Goal: Task Accomplishment & Management: Use online tool/utility

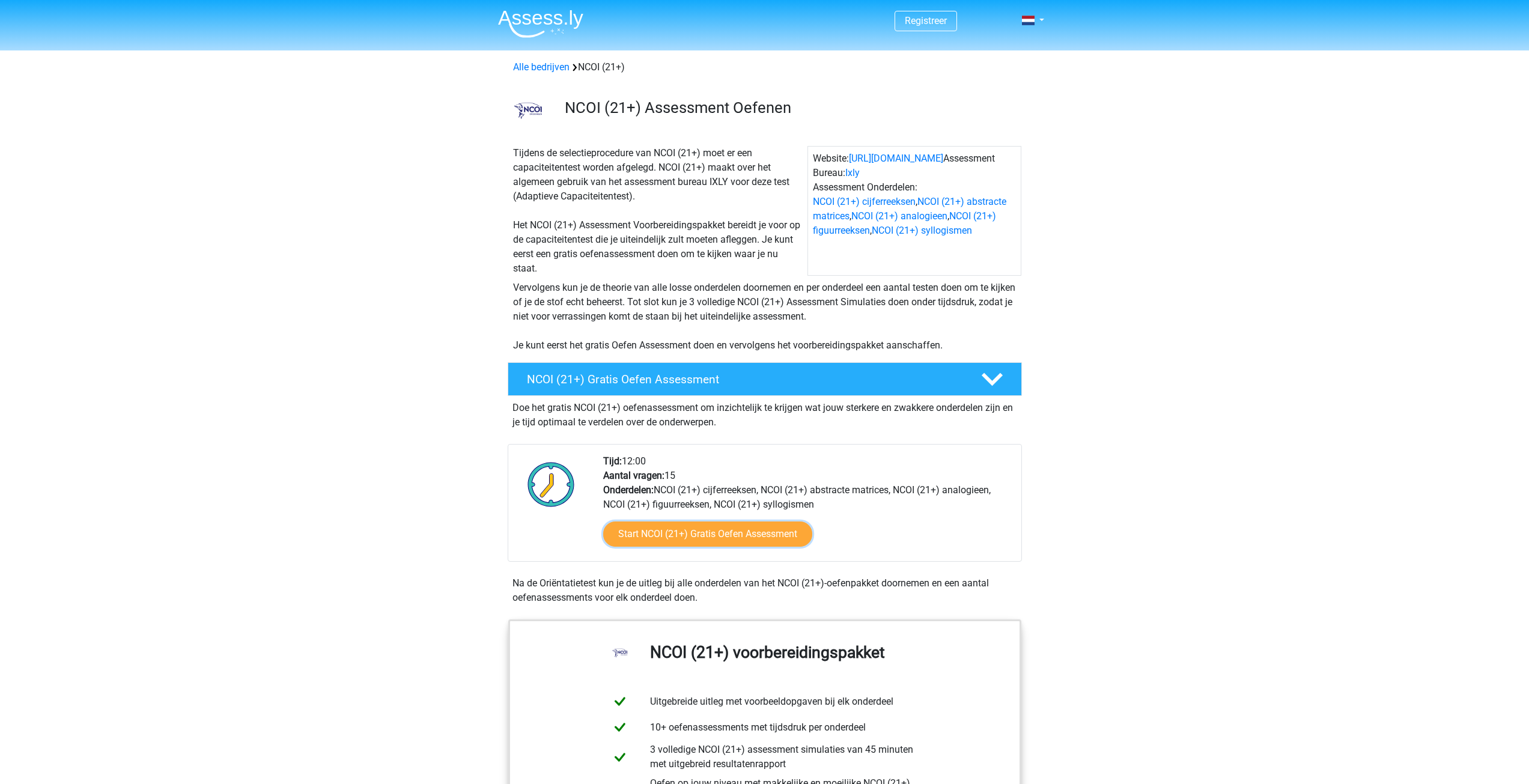
click at [698, 532] on link "Start NCOI (21+) Gratis Oefen Assessment" at bounding box center [707, 534] width 209 height 25
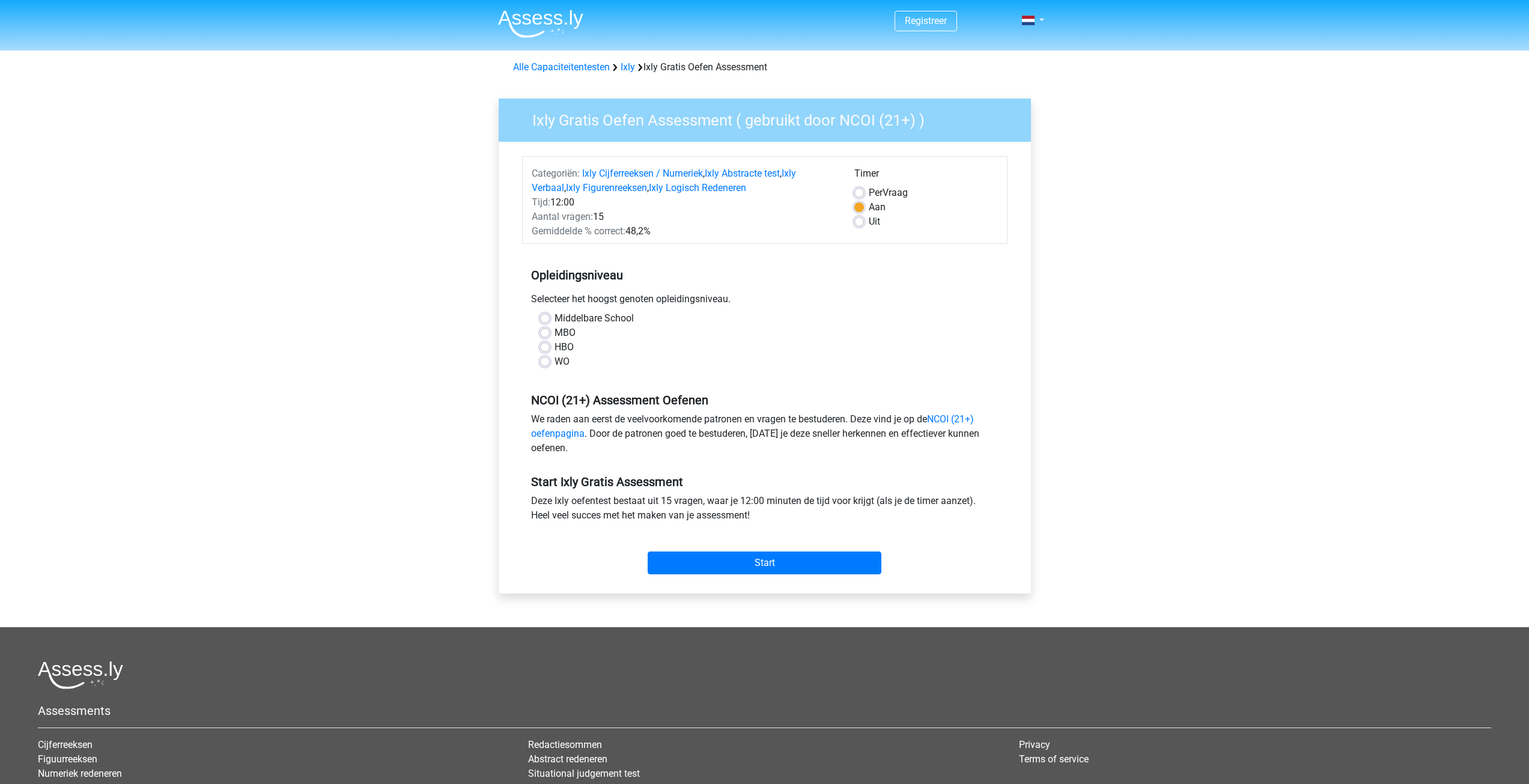
click at [563, 344] on label "HBO" at bounding box center [564, 347] width 19 height 14
click at [550, 344] on input "HBO" at bounding box center [545, 346] width 9 height 12
radio input "true"
click at [773, 561] on input "Start" at bounding box center [764, 563] width 234 height 23
click at [868, 220] on label "Uit" at bounding box center [874, 222] width 12 height 14
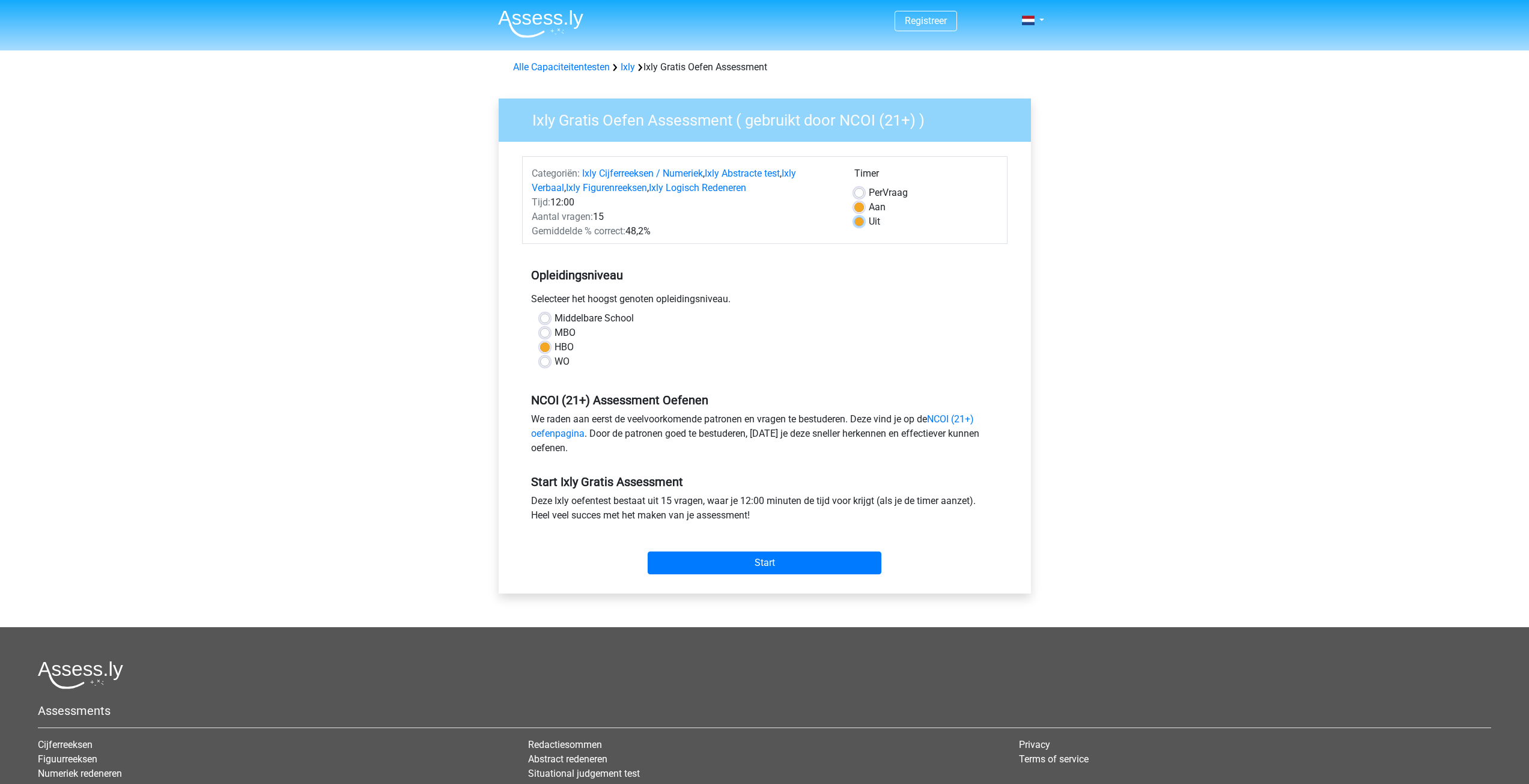
click at [858, 220] on input "Uit" at bounding box center [858, 220] width 9 height 12
radio input "true"
click at [782, 564] on input "Start" at bounding box center [764, 563] width 234 height 23
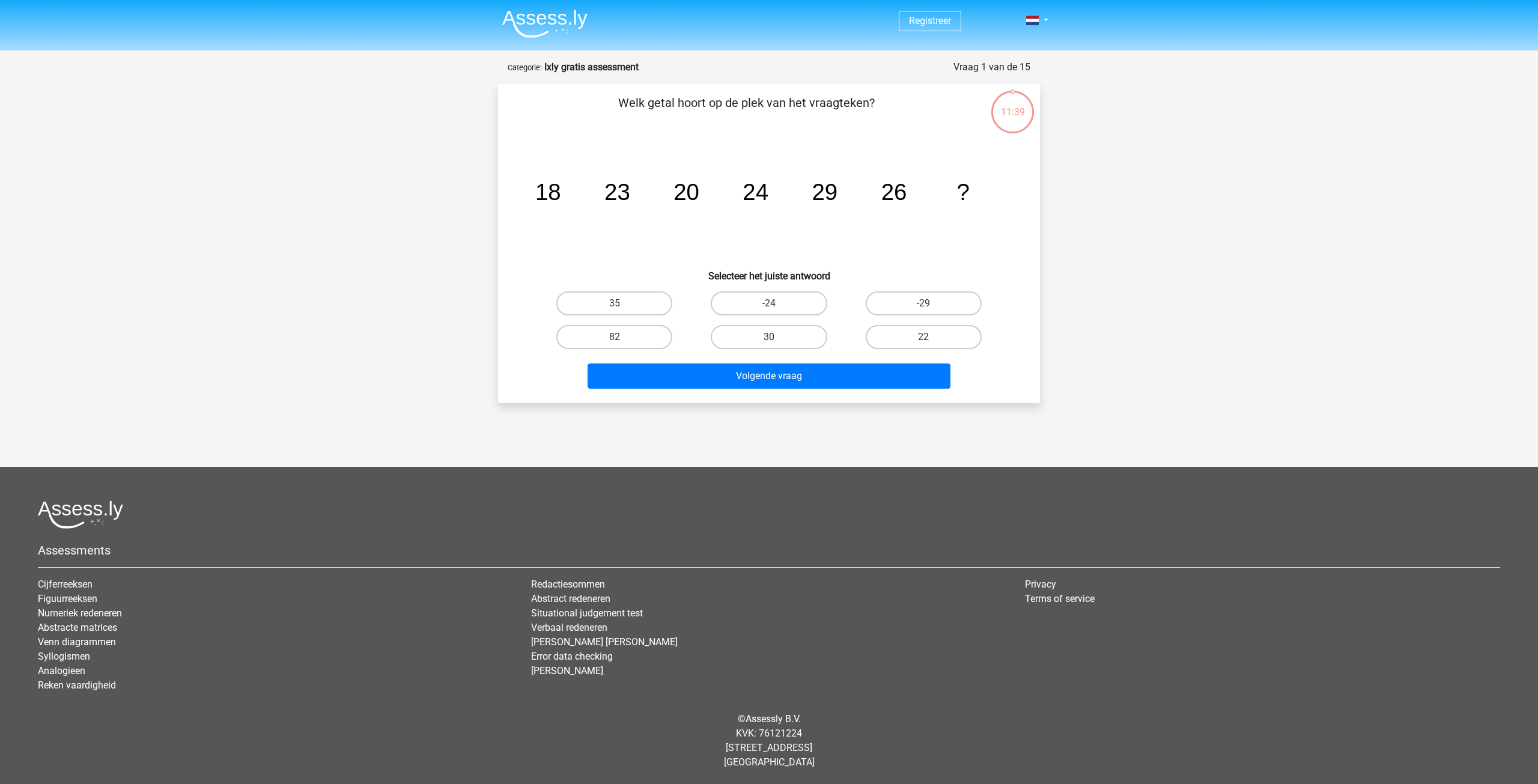
click at [1009, 121] on div "11:39" at bounding box center [1012, 102] width 45 height 45
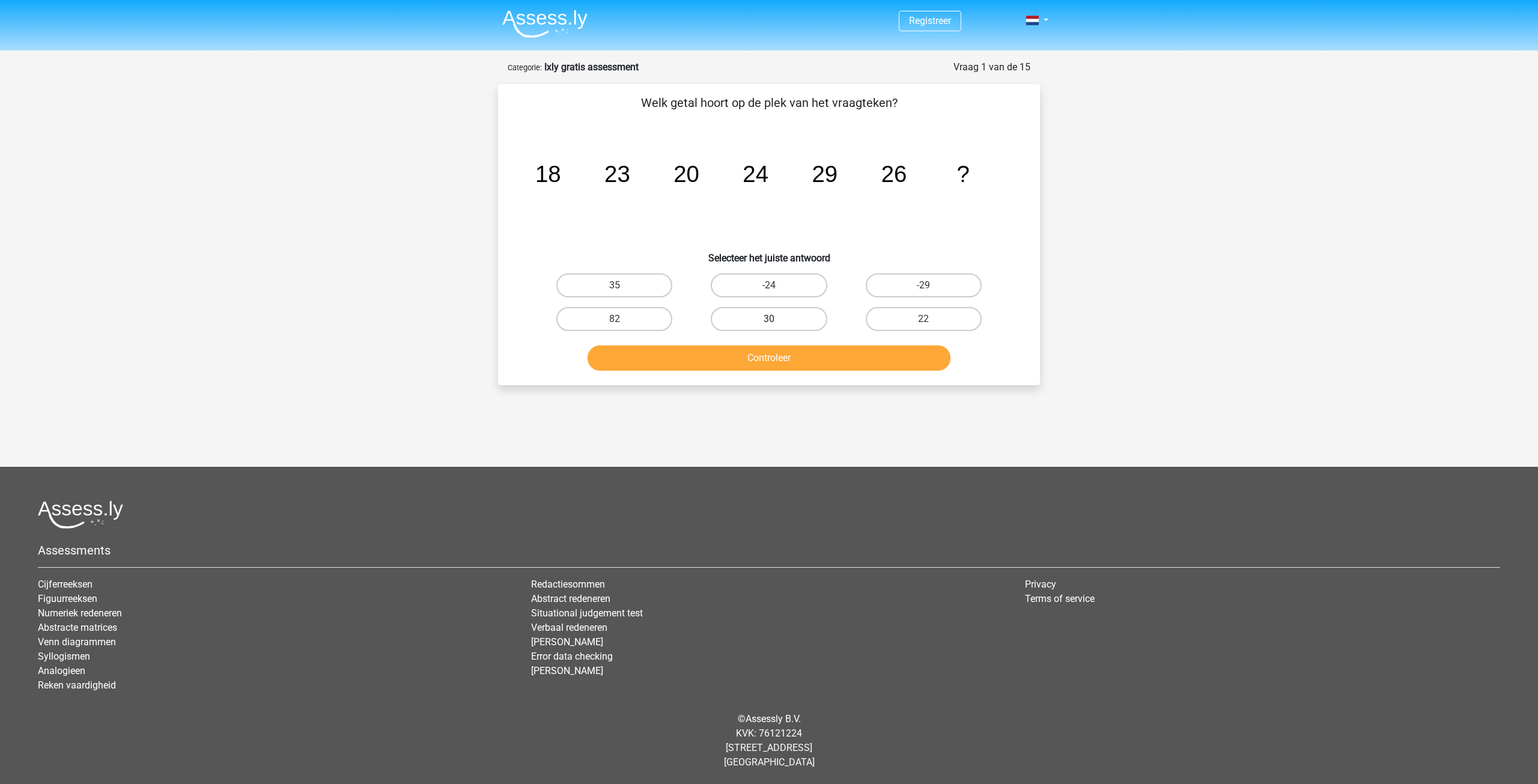
click at [806, 316] on label "30" at bounding box center [768, 319] width 116 height 24
click at [777, 319] on input "30" at bounding box center [773, 322] width 8 height 8
radio input "true"
click at [798, 354] on button "Controleer" at bounding box center [769, 357] width 363 height 25
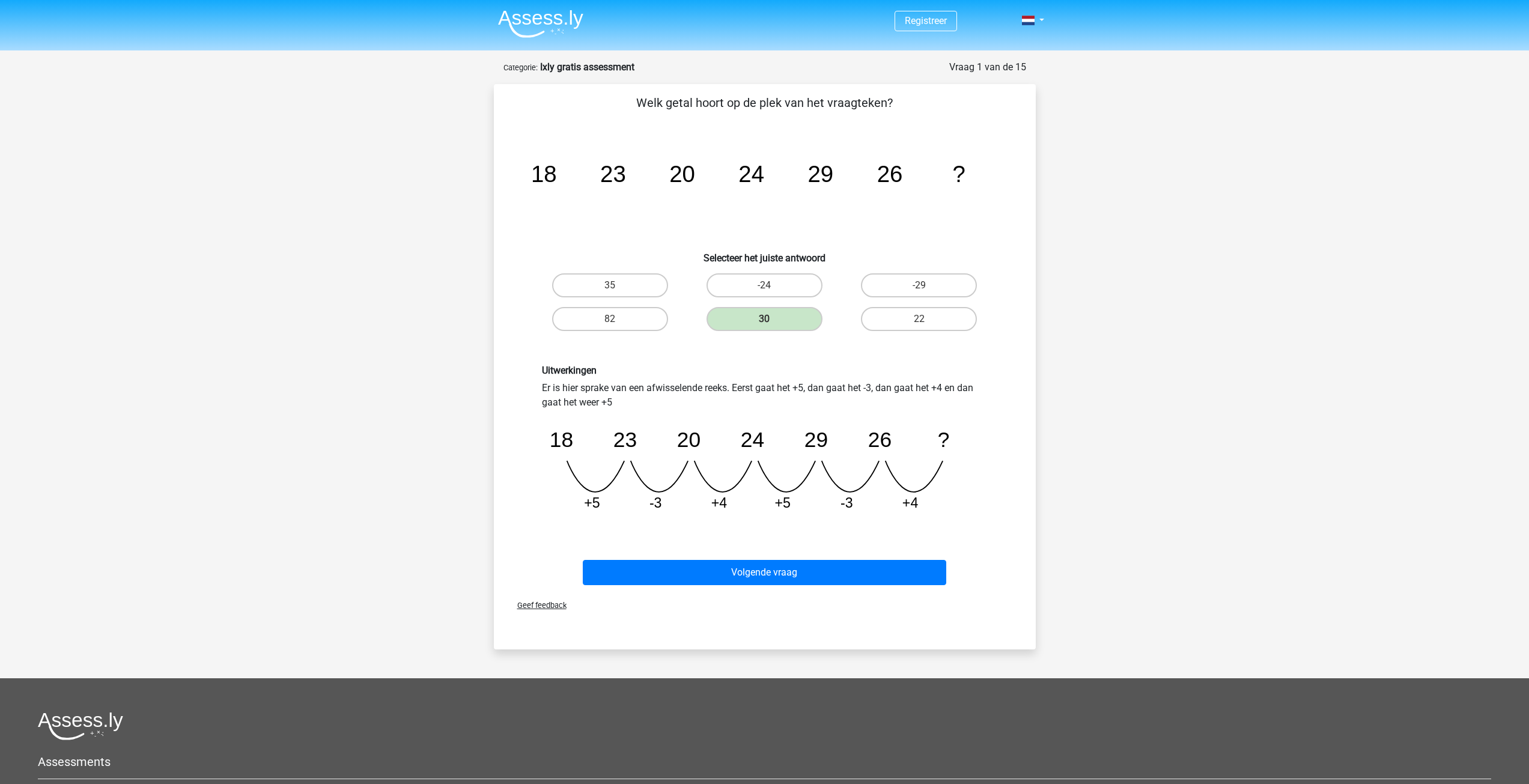
click at [759, 585] on div "Volgende vraag" at bounding box center [765, 575] width 464 height 30
click at [758, 578] on button "Volgende vraag" at bounding box center [764, 572] width 363 height 25
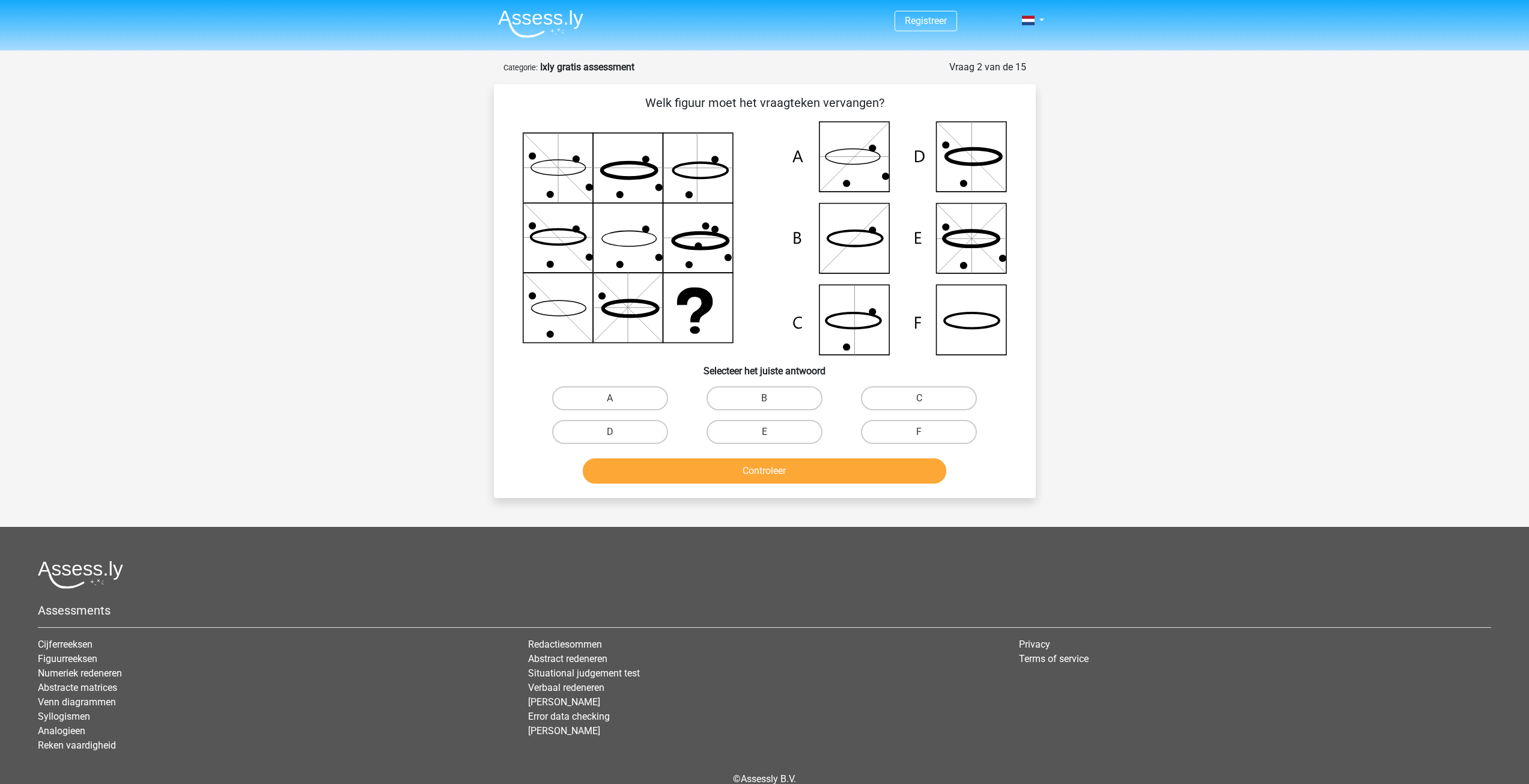
click at [962, 163] on icon at bounding box center [973, 157] width 55 height 16
click at [646, 435] on label "D" at bounding box center [609, 432] width 116 height 24
click at [617, 435] on input "D" at bounding box center [614, 435] width 8 height 8
radio input "true"
click at [640, 485] on div "Controleer" at bounding box center [765, 473] width 464 height 30
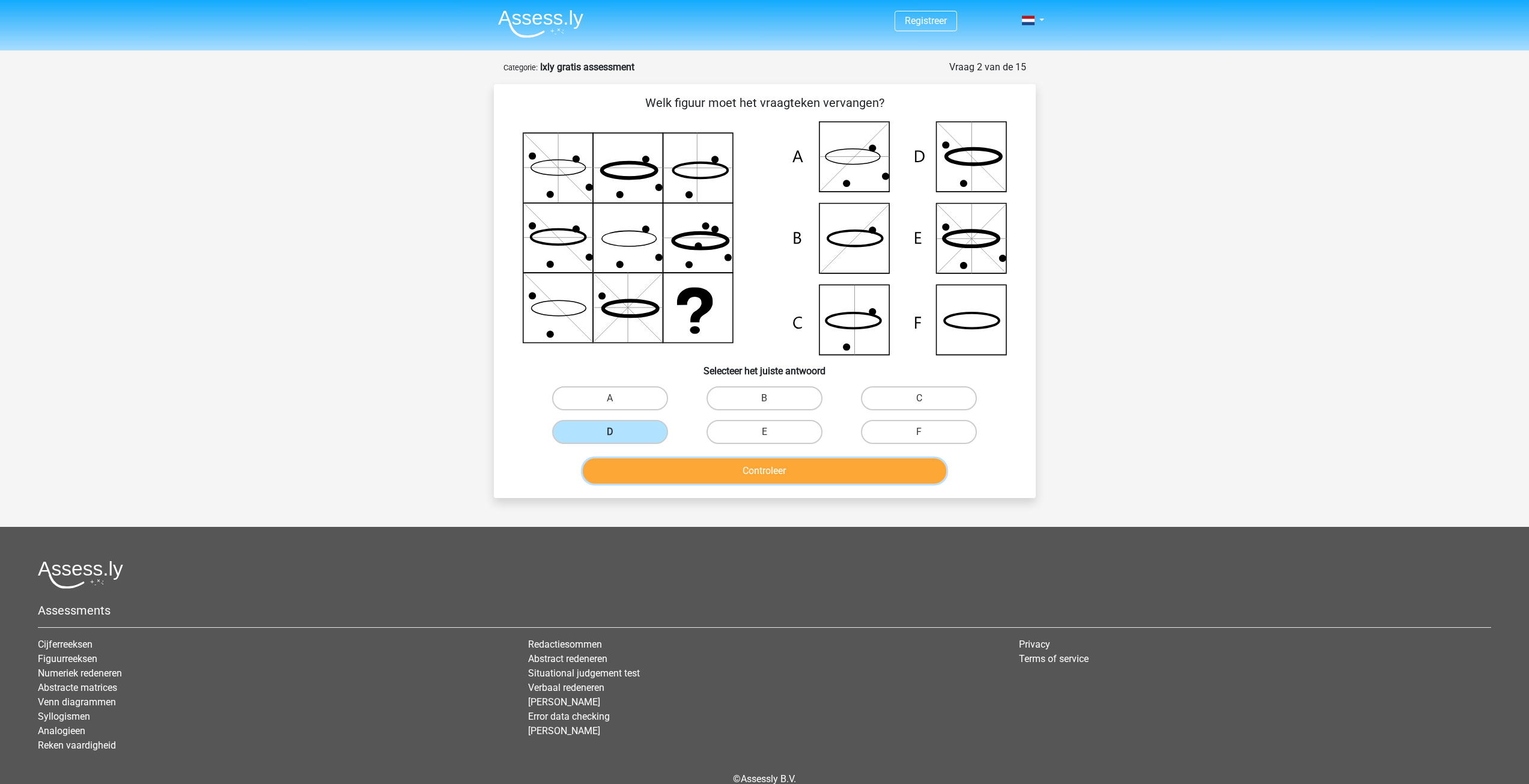
click at [645, 469] on button "Controleer" at bounding box center [764, 470] width 363 height 25
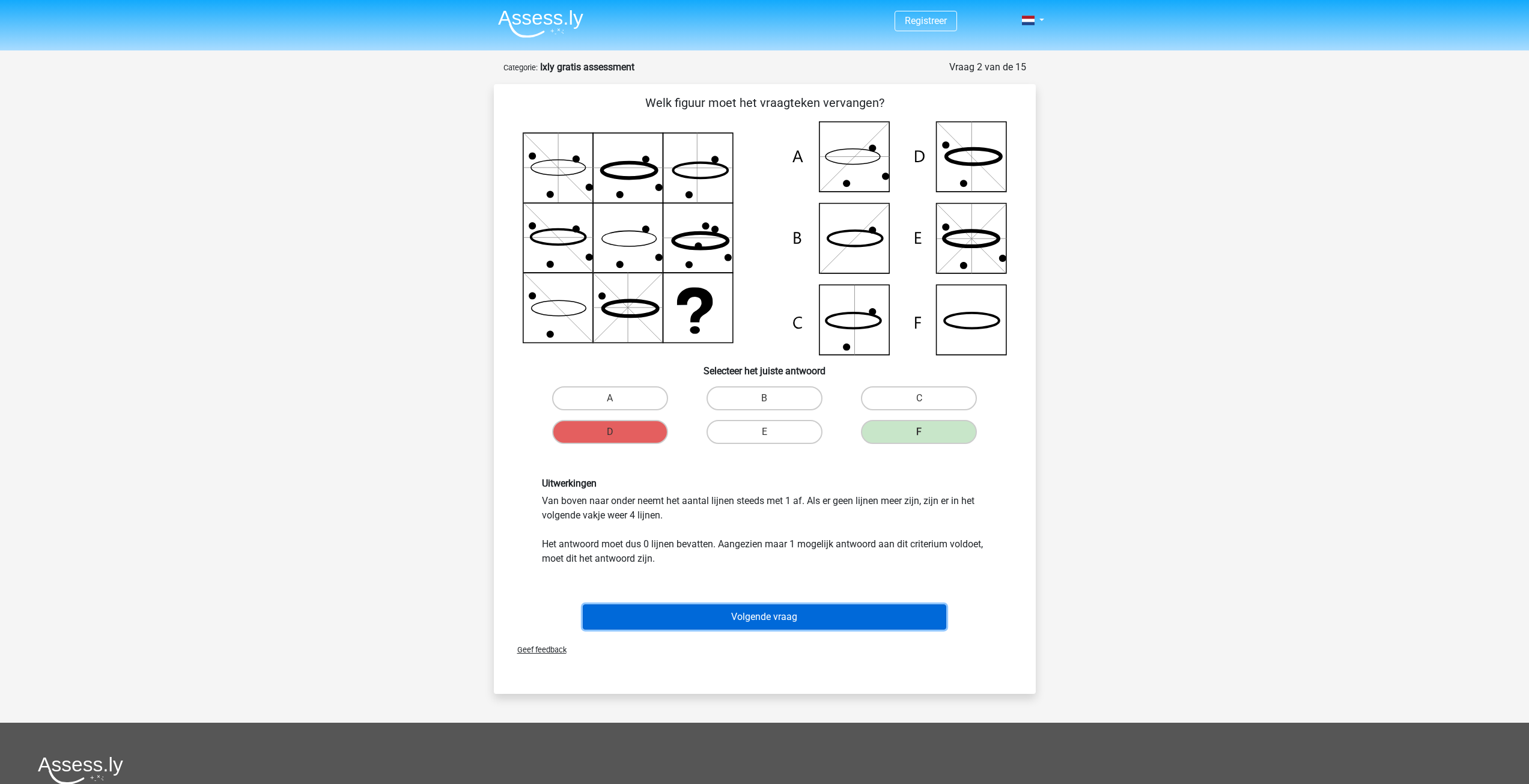
click at [802, 611] on button "Volgende vraag" at bounding box center [764, 616] width 363 height 25
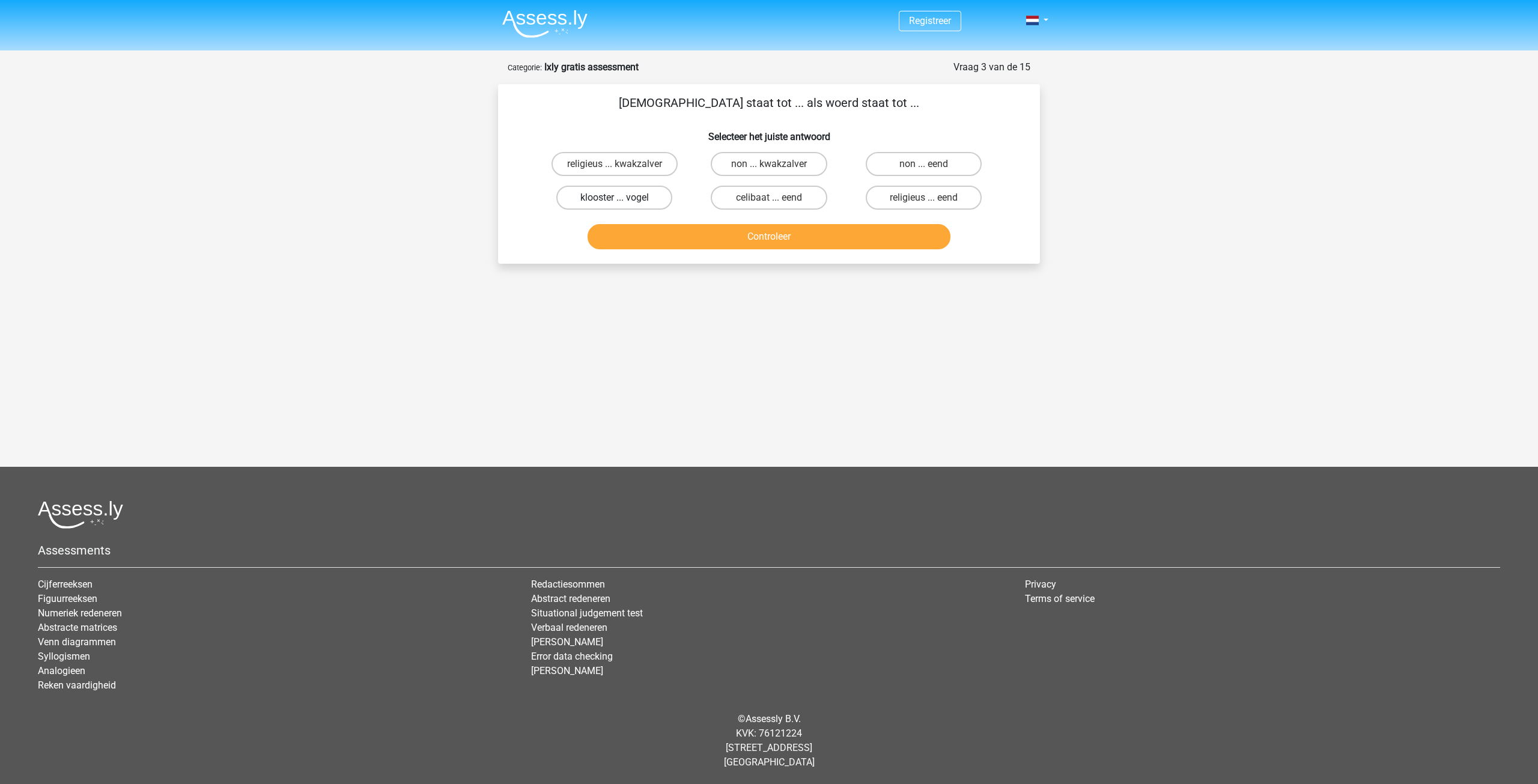
click at [650, 195] on label "klooster ... vogel" at bounding box center [614, 197] width 116 height 24
click at [622, 198] on input "klooster ... vogel" at bounding box center [618, 201] width 8 height 8
radio input "true"
click at [701, 239] on button "Controleer" at bounding box center [769, 236] width 363 height 25
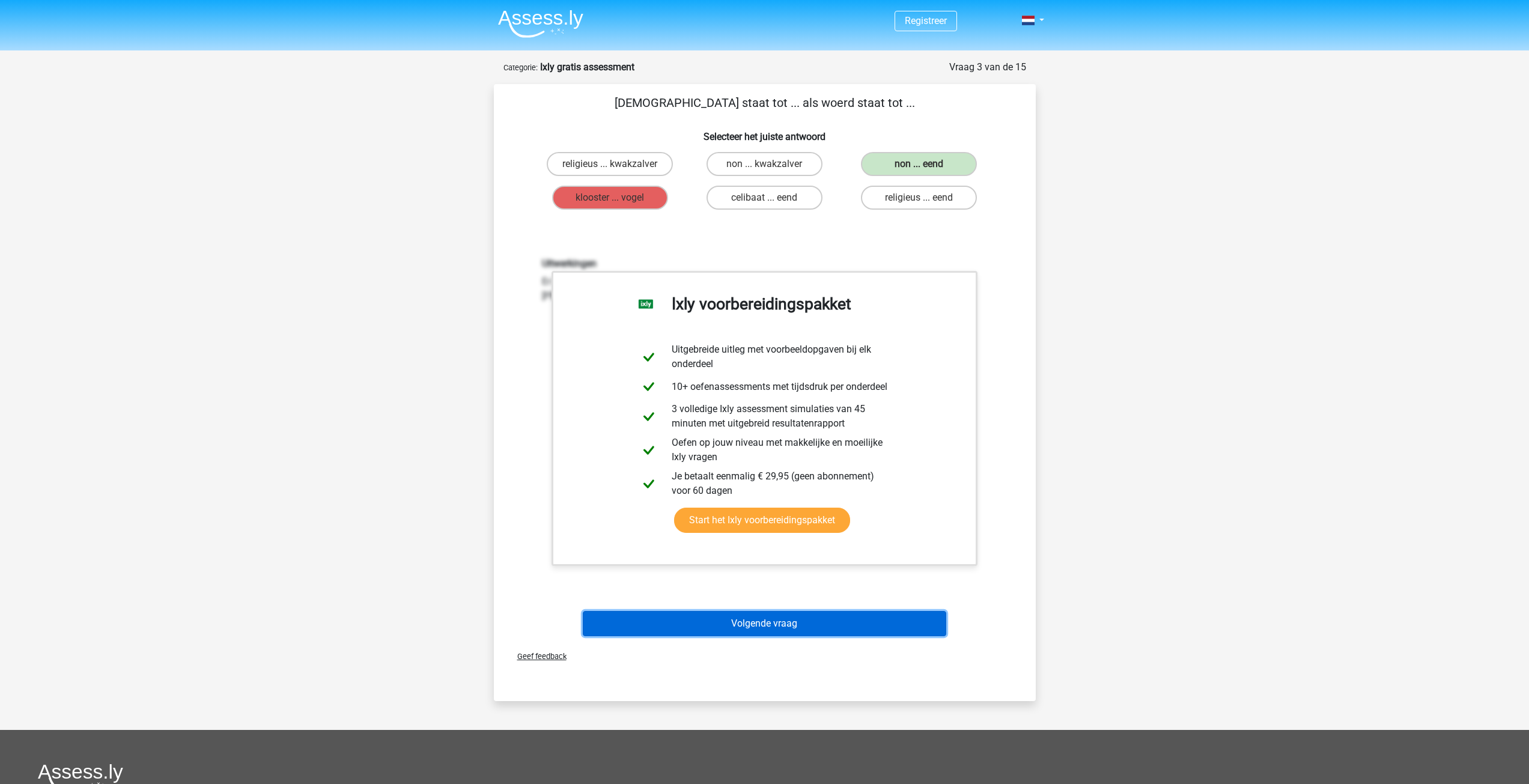
click at [742, 622] on button "Volgende vraag" at bounding box center [764, 623] width 363 height 25
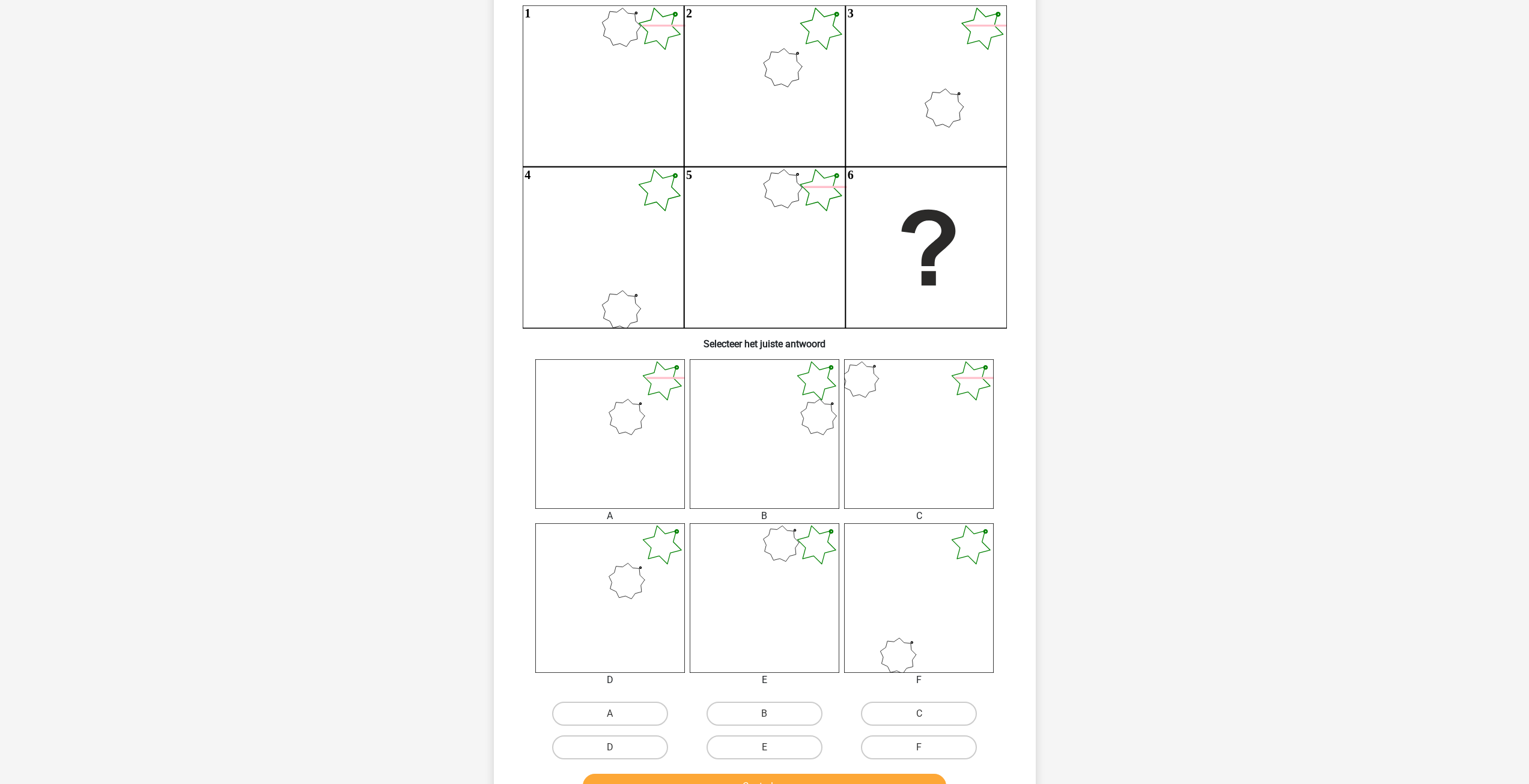
scroll to position [120, 0]
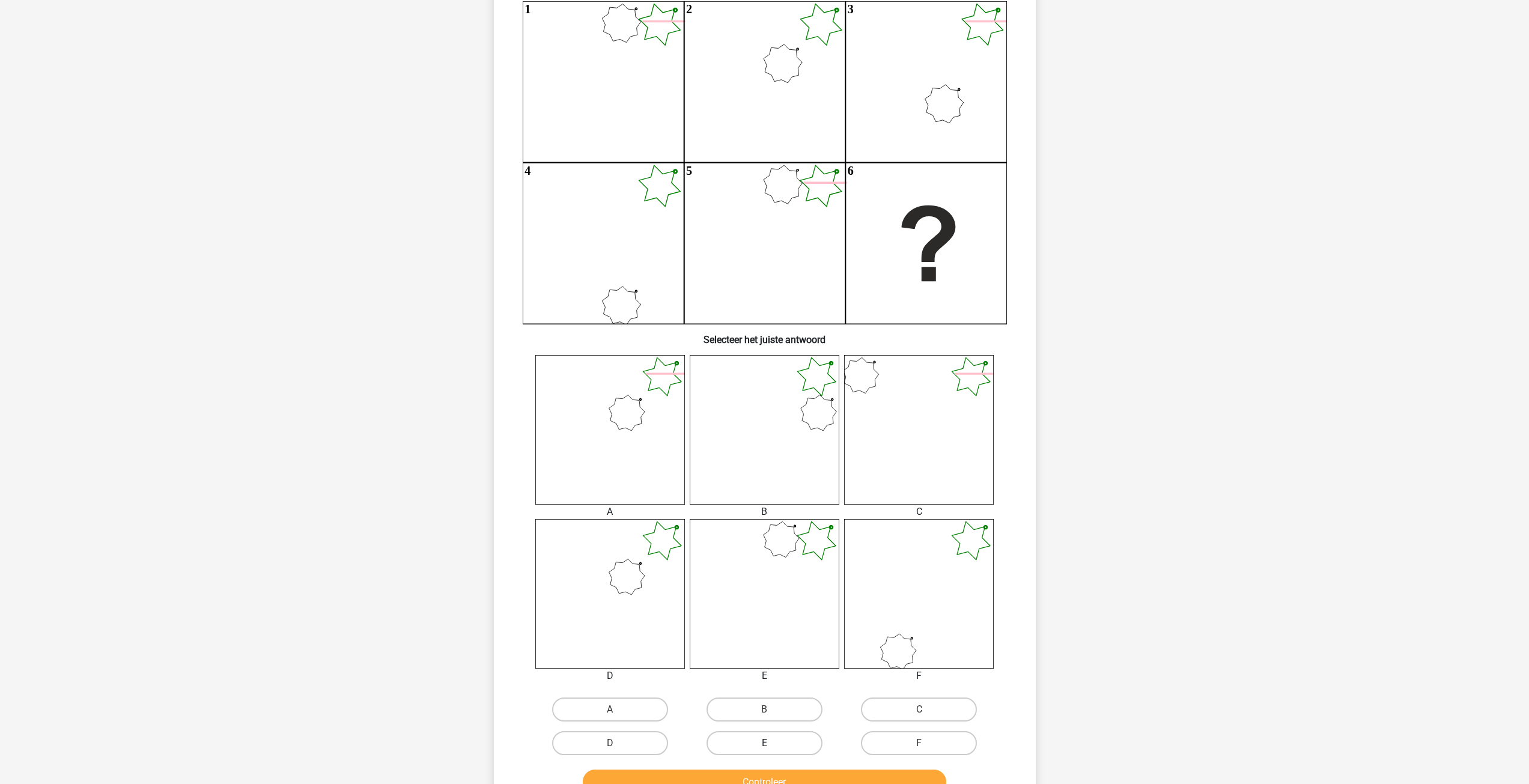
drag, startPoint x: 772, startPoint y: 738, endPoint x: 778, endPoint y: 749, distance: 12.5
click at [772, 739] on label "E" at bounding box center [764, 742] width 116 height 24
click at [772, 743] on input "E" at bounding box center [768, 747] width 8 height 8
radio input "true"
click at [784, 780] on button "Controleer" at bounding box center [764, 782] width 363 height 25
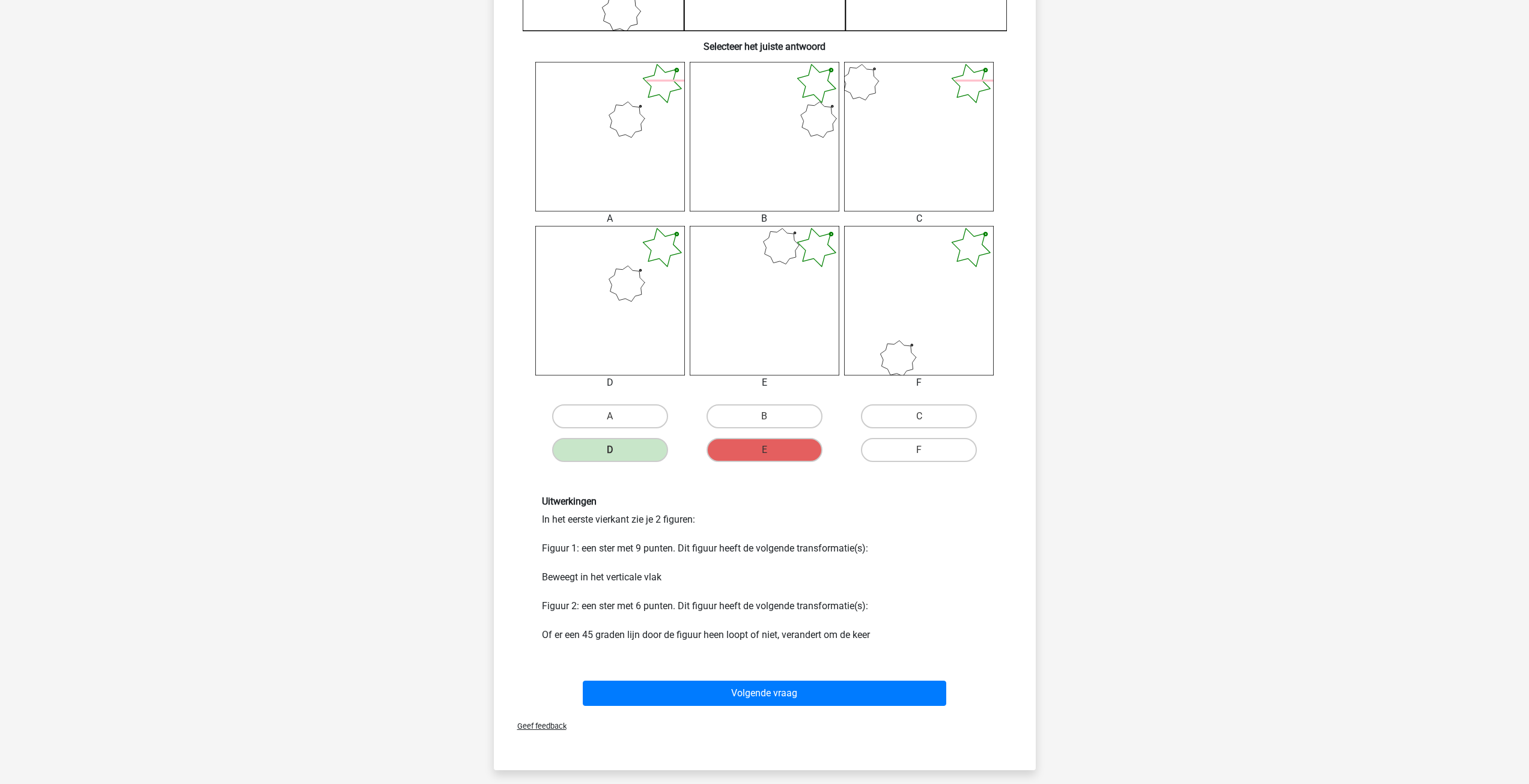
scroll to position [421, 0]
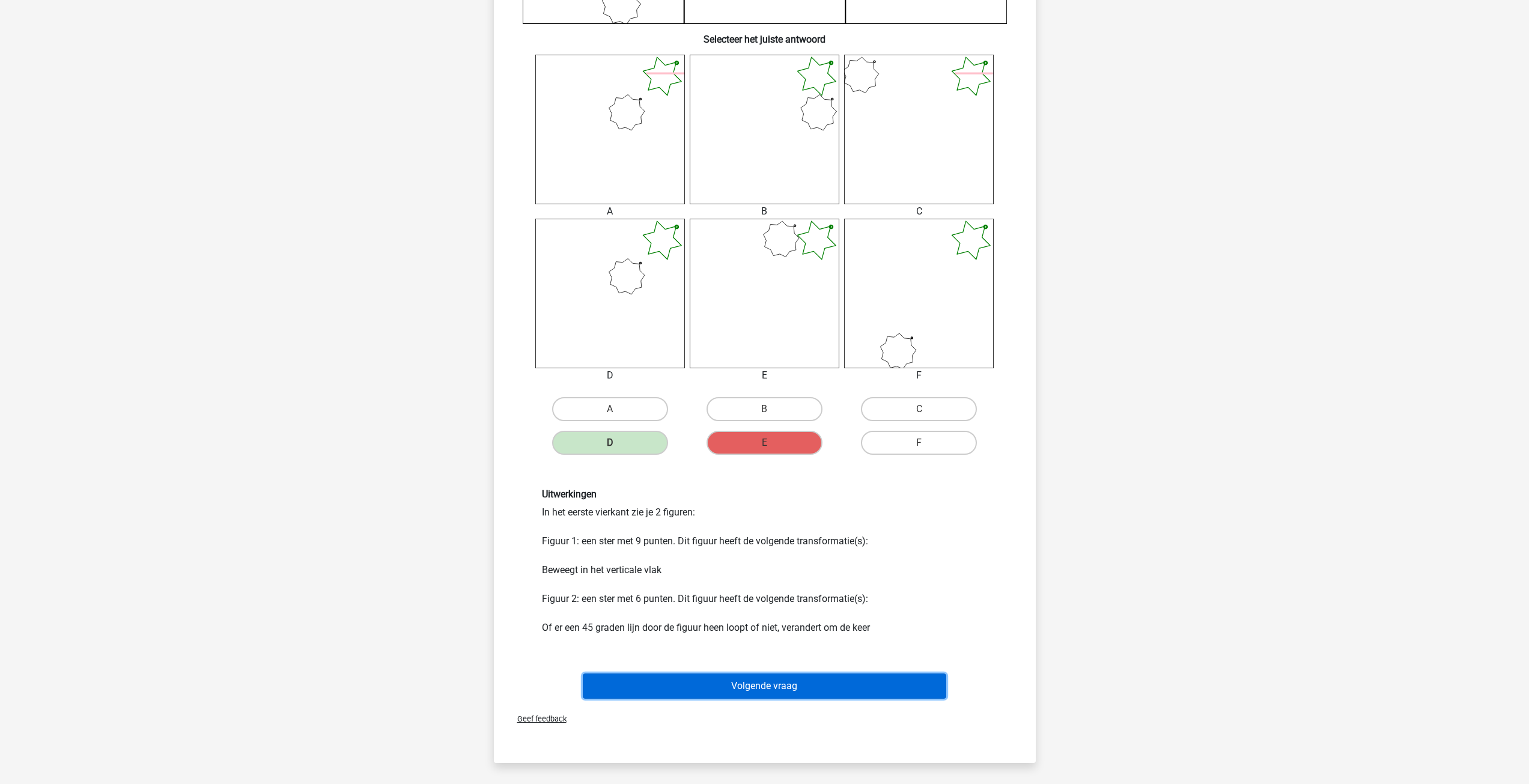
click at [731, 697] on button "Volgende vraag" at bounding box center [764, 685] width 363 height 25
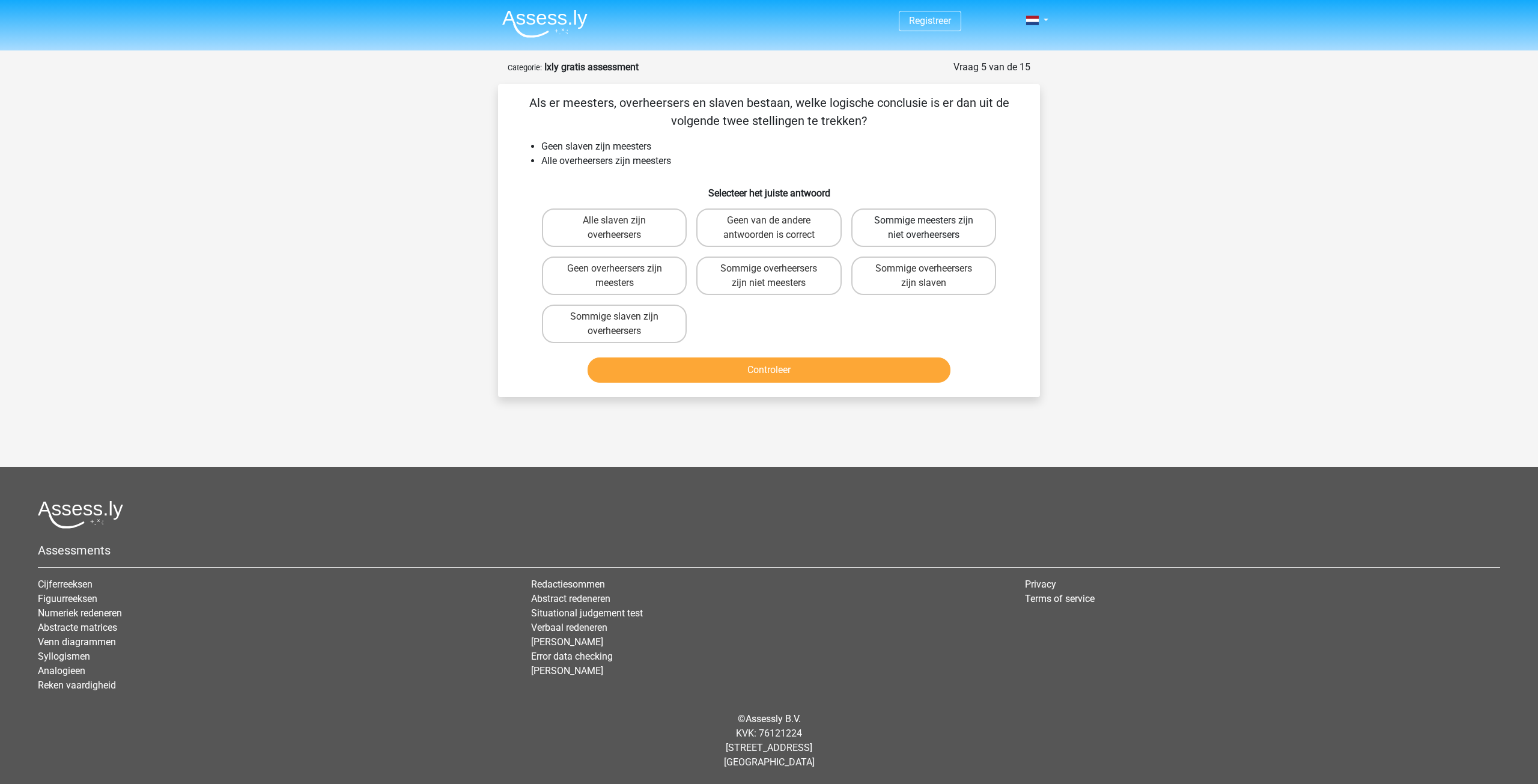
click at [875, 242] on label "Sommige meesters zijn niet overheersers" at bounding box center [923, 227] width 145 height 38
click at [923, 228] on input "Sommige meesters zijn niet overheersers" at bounding box center [927, 224] width 8 height 8
radio input "true"
click at [665, 358] on button "Controleer" at bounding box center [769, 370] width 363 height 25
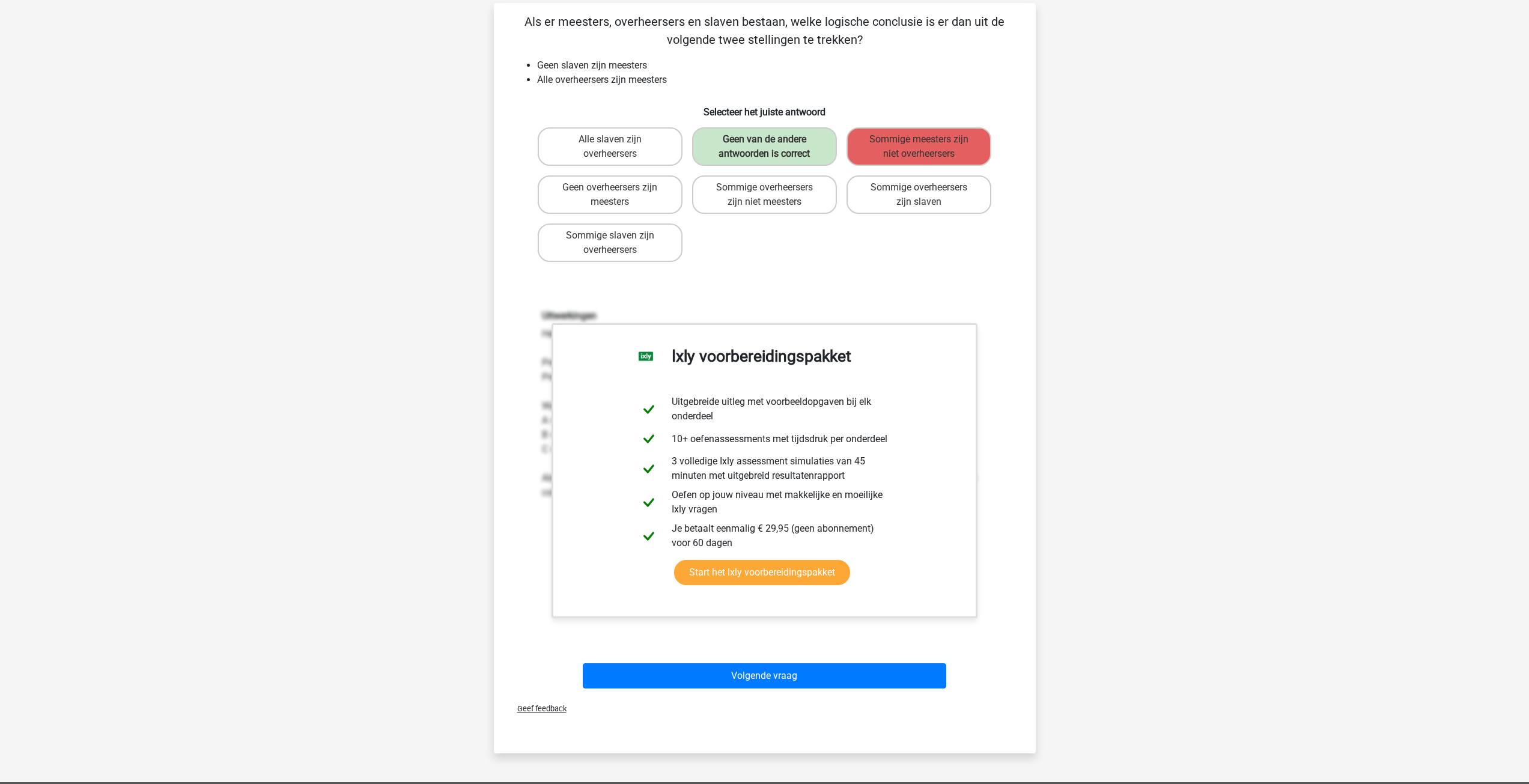
scroll to position [120, 0]
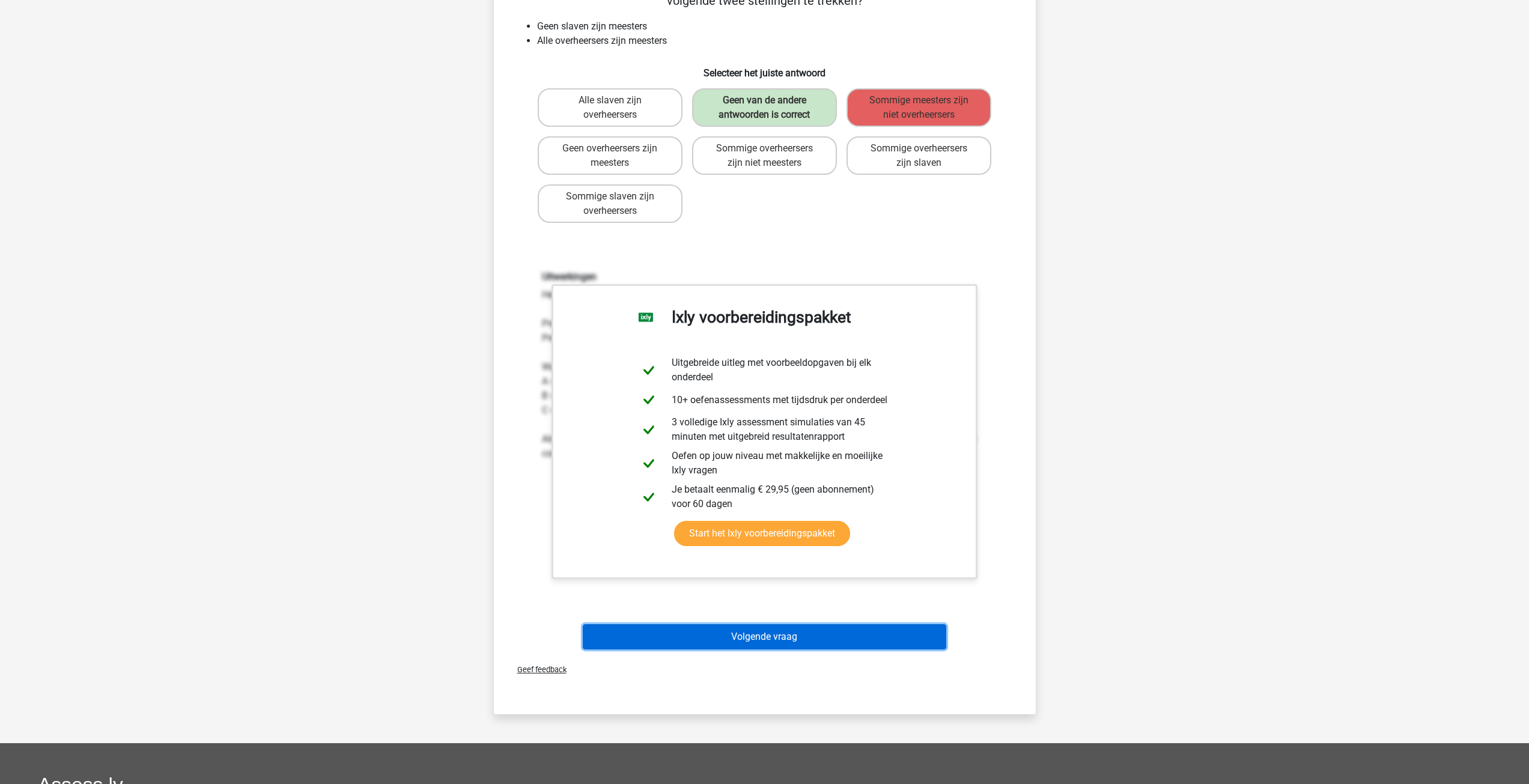
click at [811, 639] on button "Volgende vraag" at bounding box center [764, 637] width 363 height 25
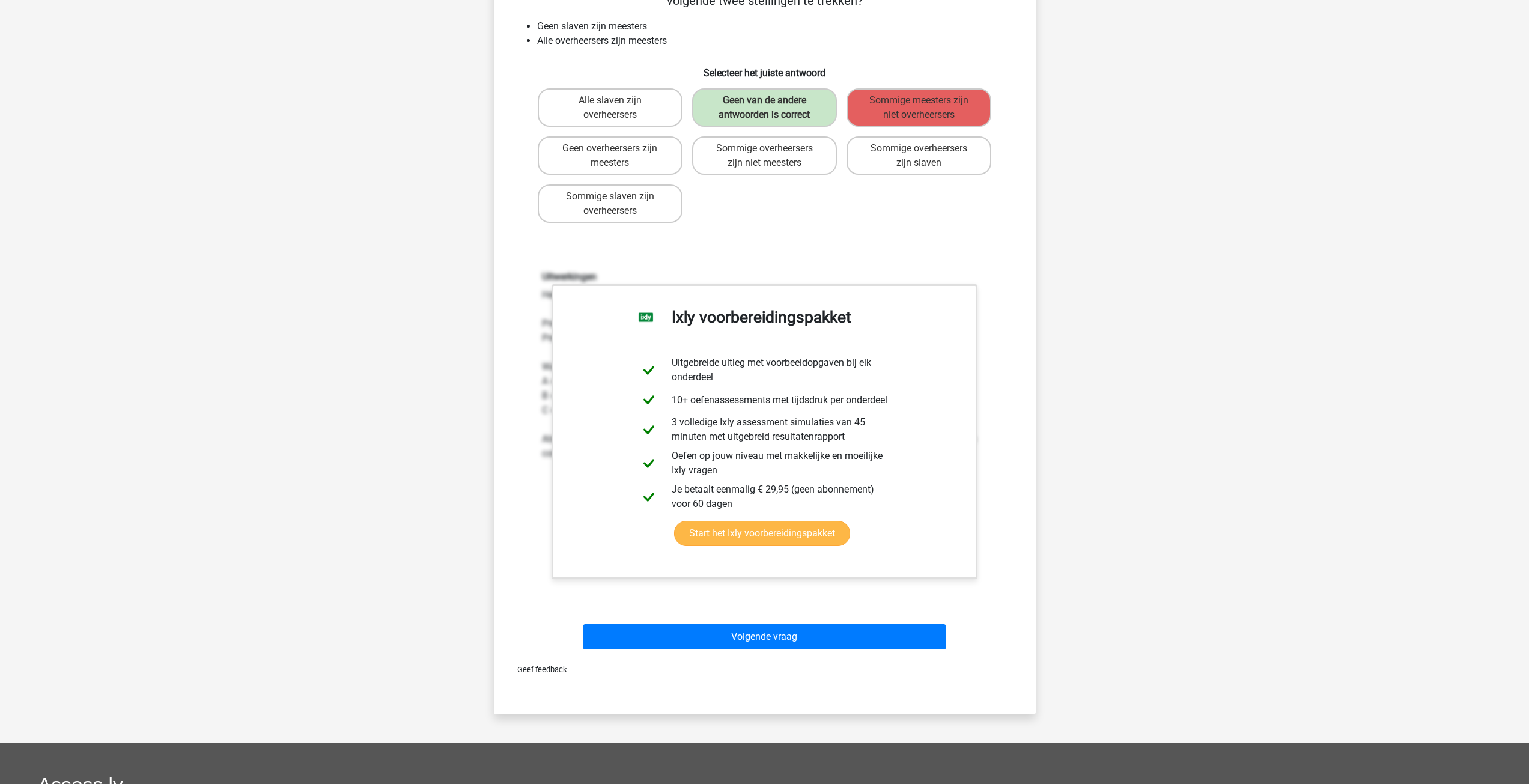
scroll to position [0, 0]
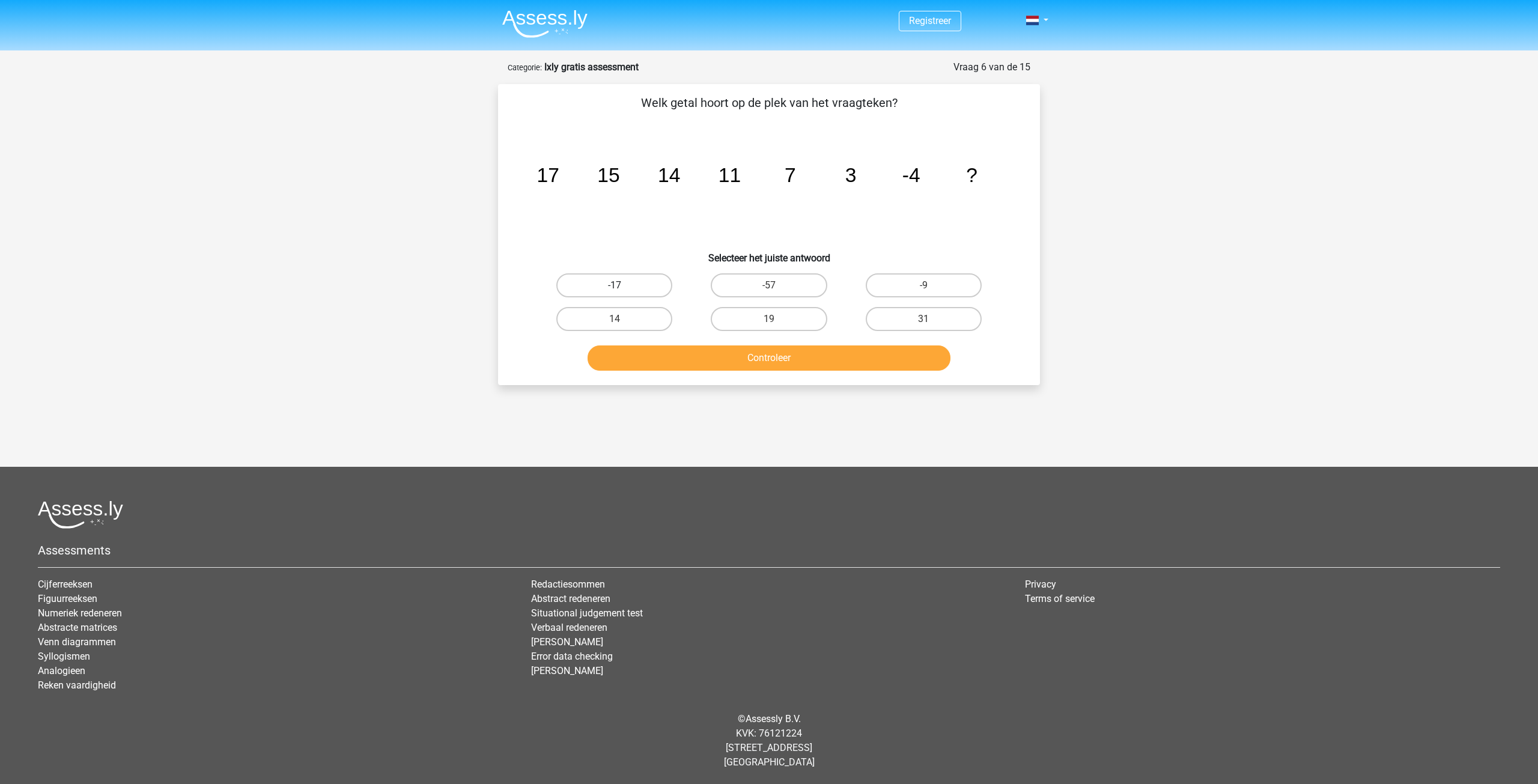
click at [657, 287] on label "-17" at bounding box center [614, 285] width 116 height 24
click at [622, 287] on input "-17" at bounding box center [618, 289] width 8 height 8
radio input "true"
click at [686, 358] on button "Controleer" at bounding box center [769, 357] width 363 height 25
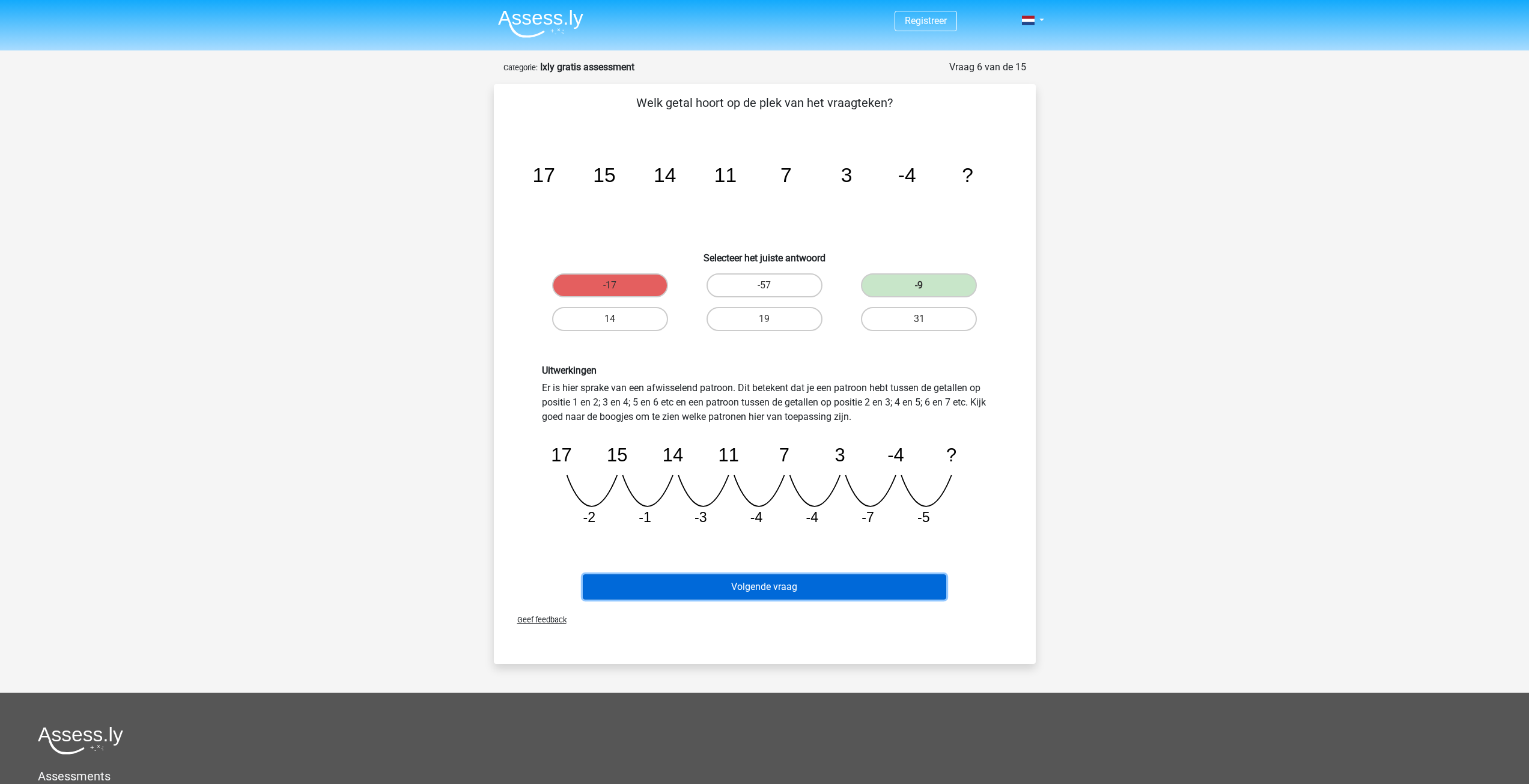
click at [729, 587] on button "Volgende vraag" at bounding box center [764, 586] width 363 height 25
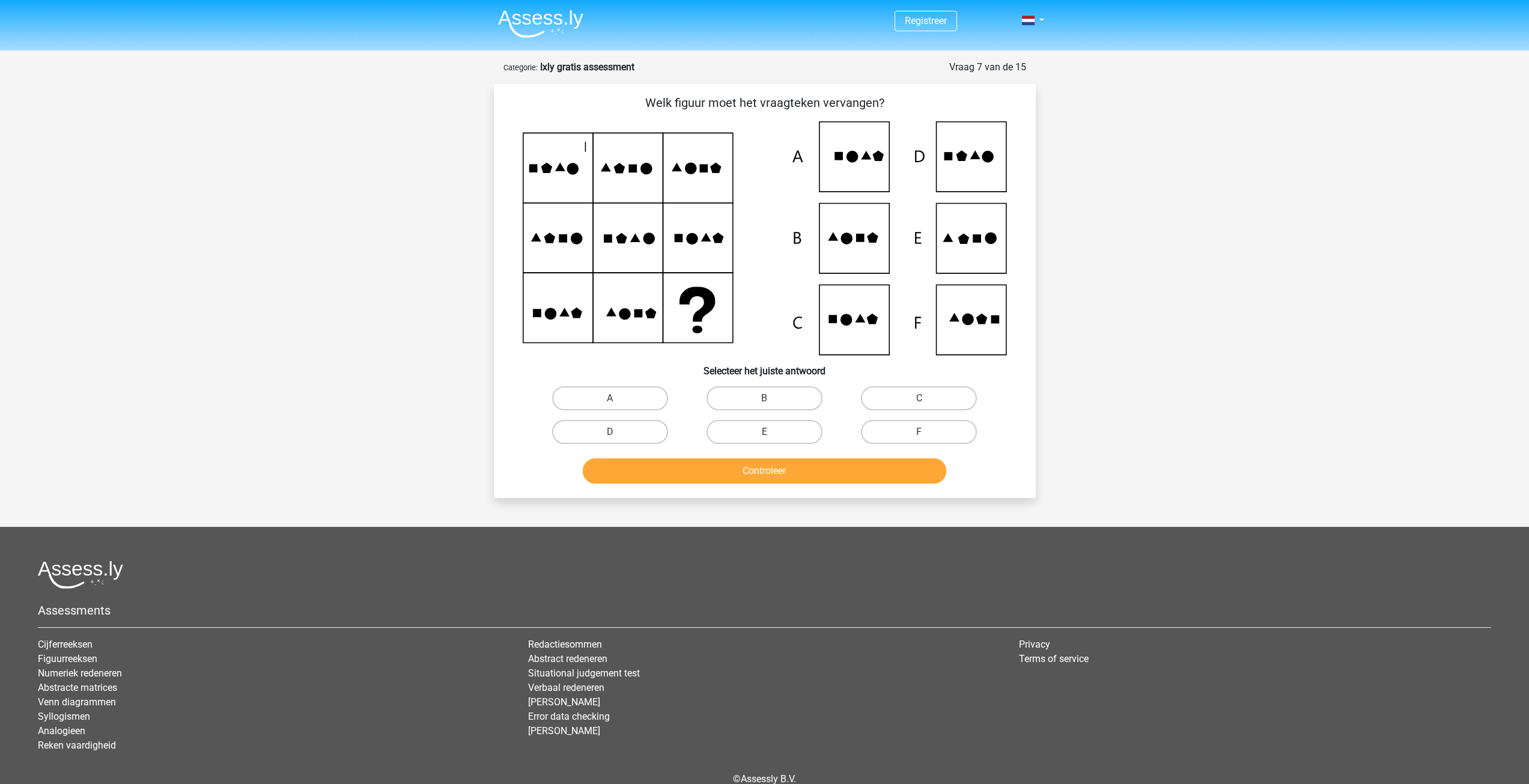
click at [945, 322] on icon at bounding box center [764, 238] width 484 height 234
click at [645, 394] on label "A" at bounding box center [609, 398] width 116 height 24
click at [617, 398] on input "A" at bounding box center [614, 402] width 8 height 8
radio input "true"
click at [708, 460] on button "Controleer" at bounding box center [764, 470] width 363 height 25
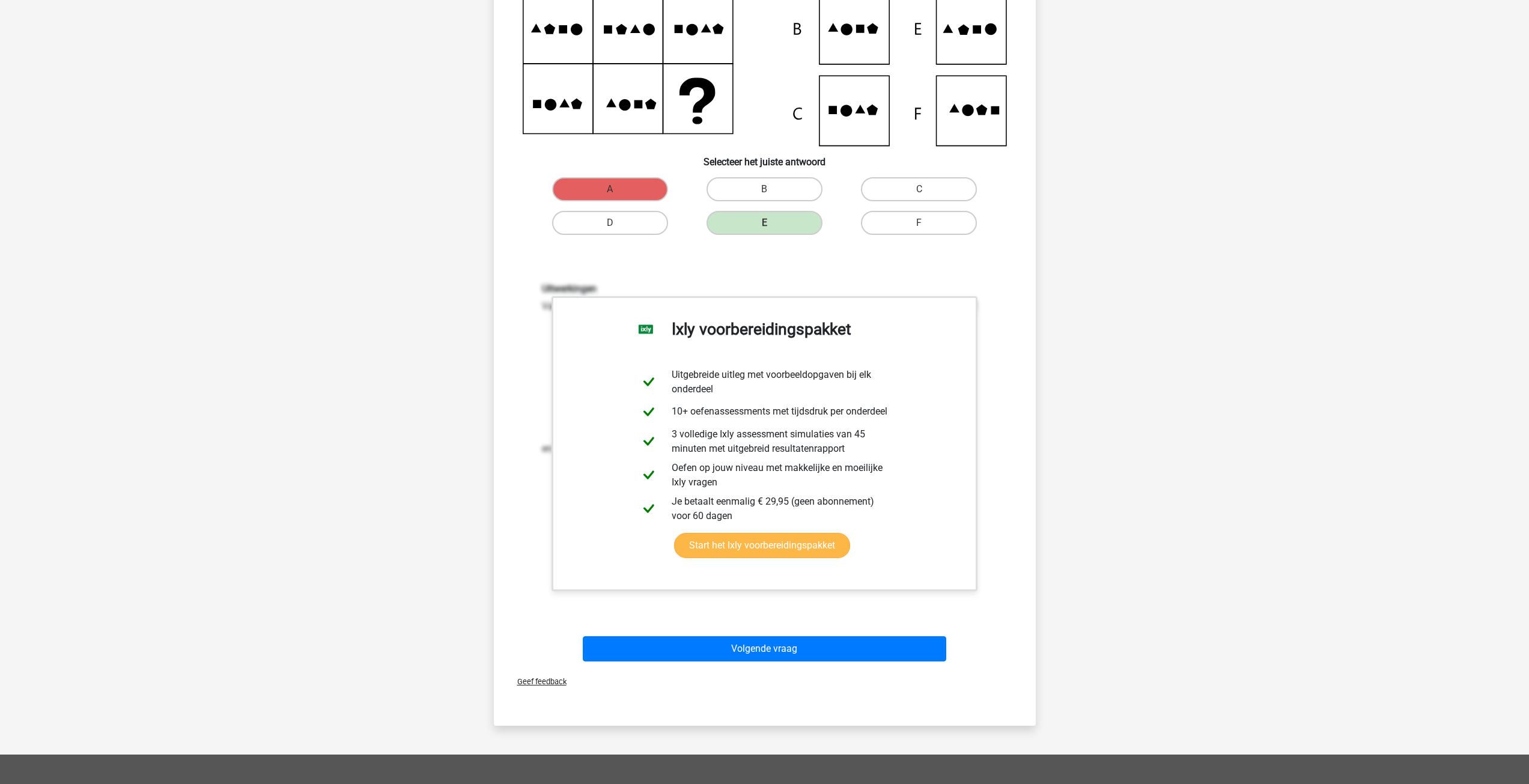
scroll to position [301, 0]
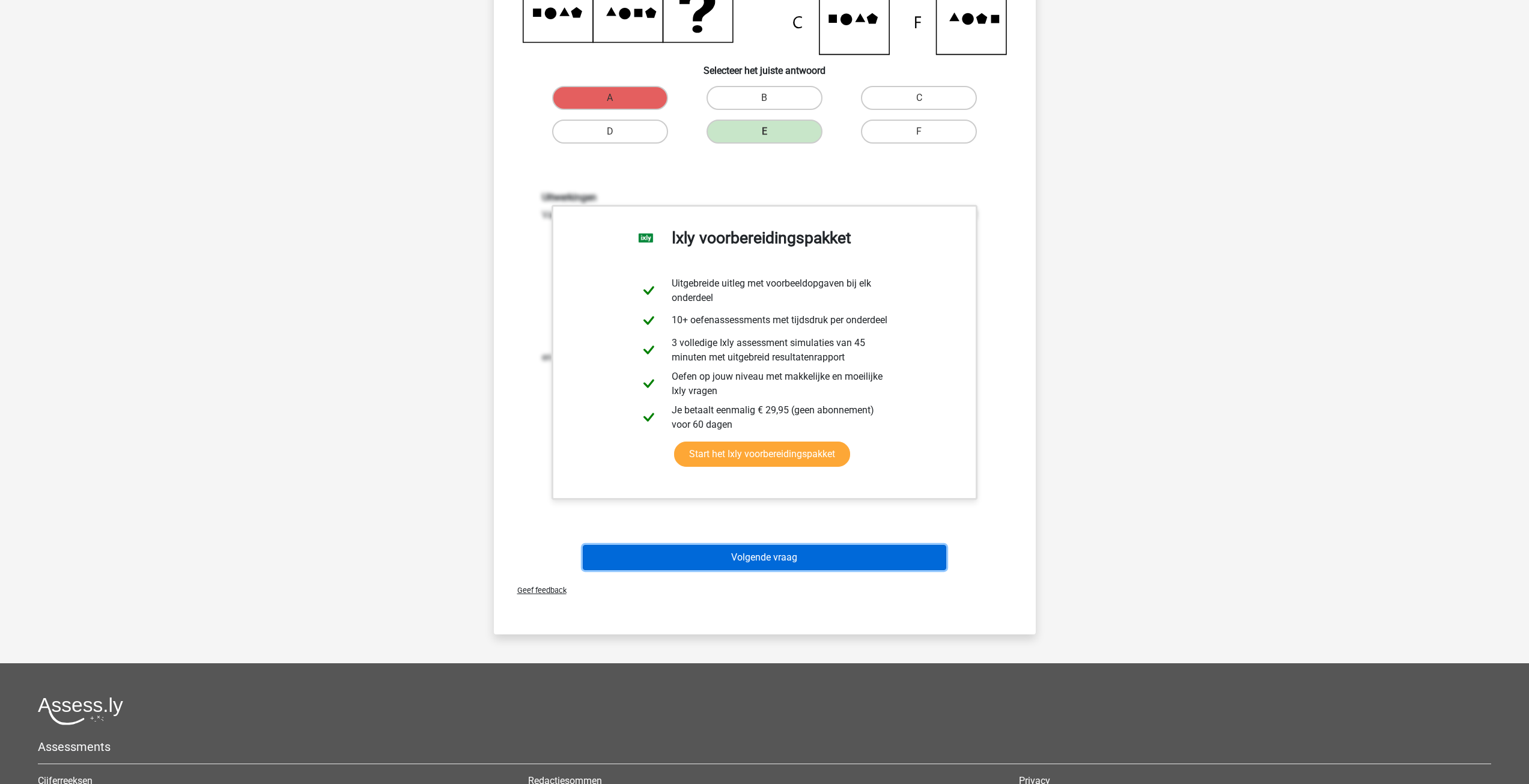
click at [819, 552] on button "Volgende vraag" at bounding box center [764, 557] width 363 height 25
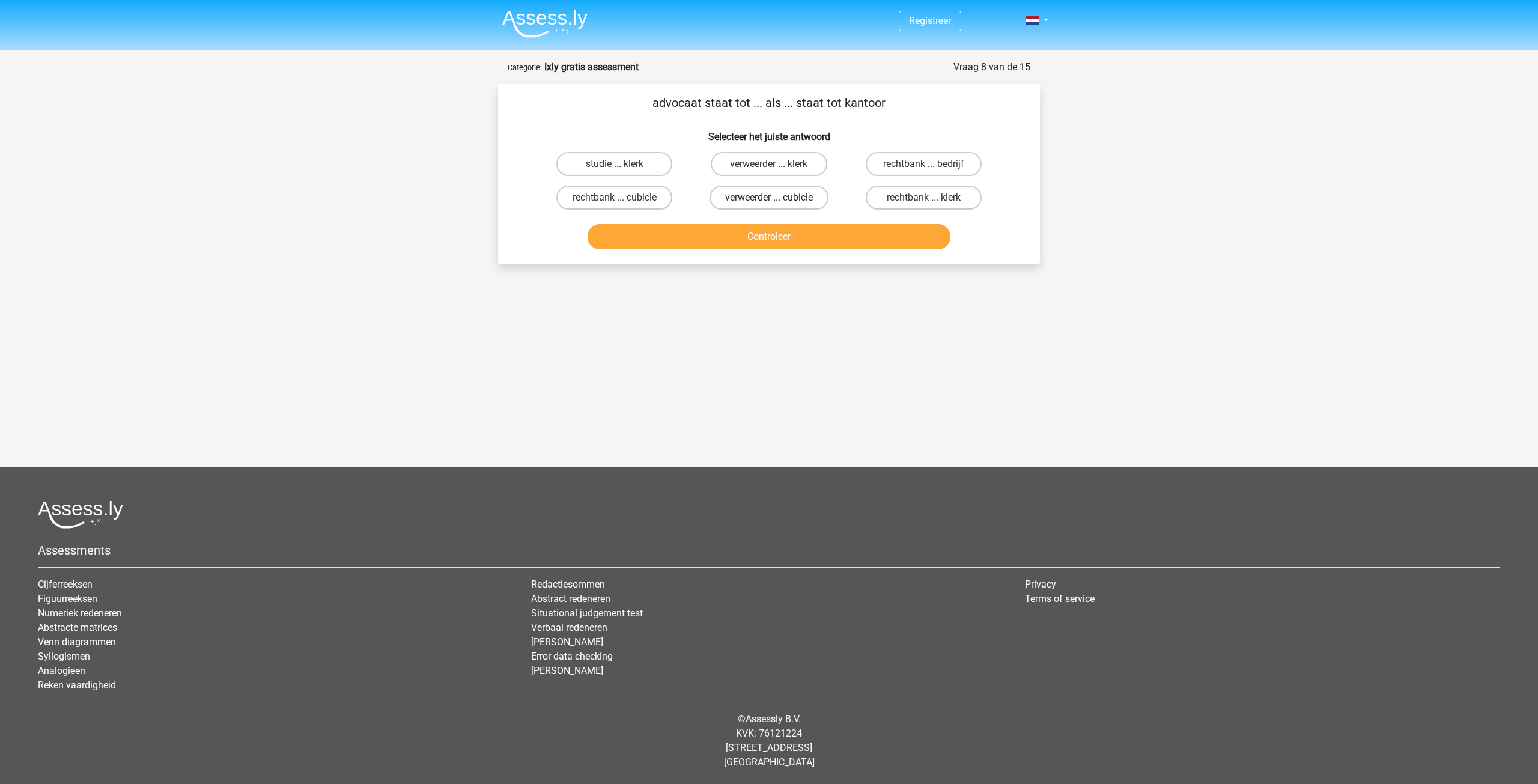
click at [788, 204] on label "verweerder ... cubicle" at bounding box center [768, 197] width 119 height 24
click at [777, 204] on input "verweerder ... cubicle" at bounding box center [773, 201] width 8 height 8
radio input "true"
click at [642, 201] on label "rechtbank ... cubicle" at bounding box center [614, 197] width 116 height 24
click at [622, 201] on input "rechtbank ... cubicle" at bounding box center [618, 201] width 8 height 8
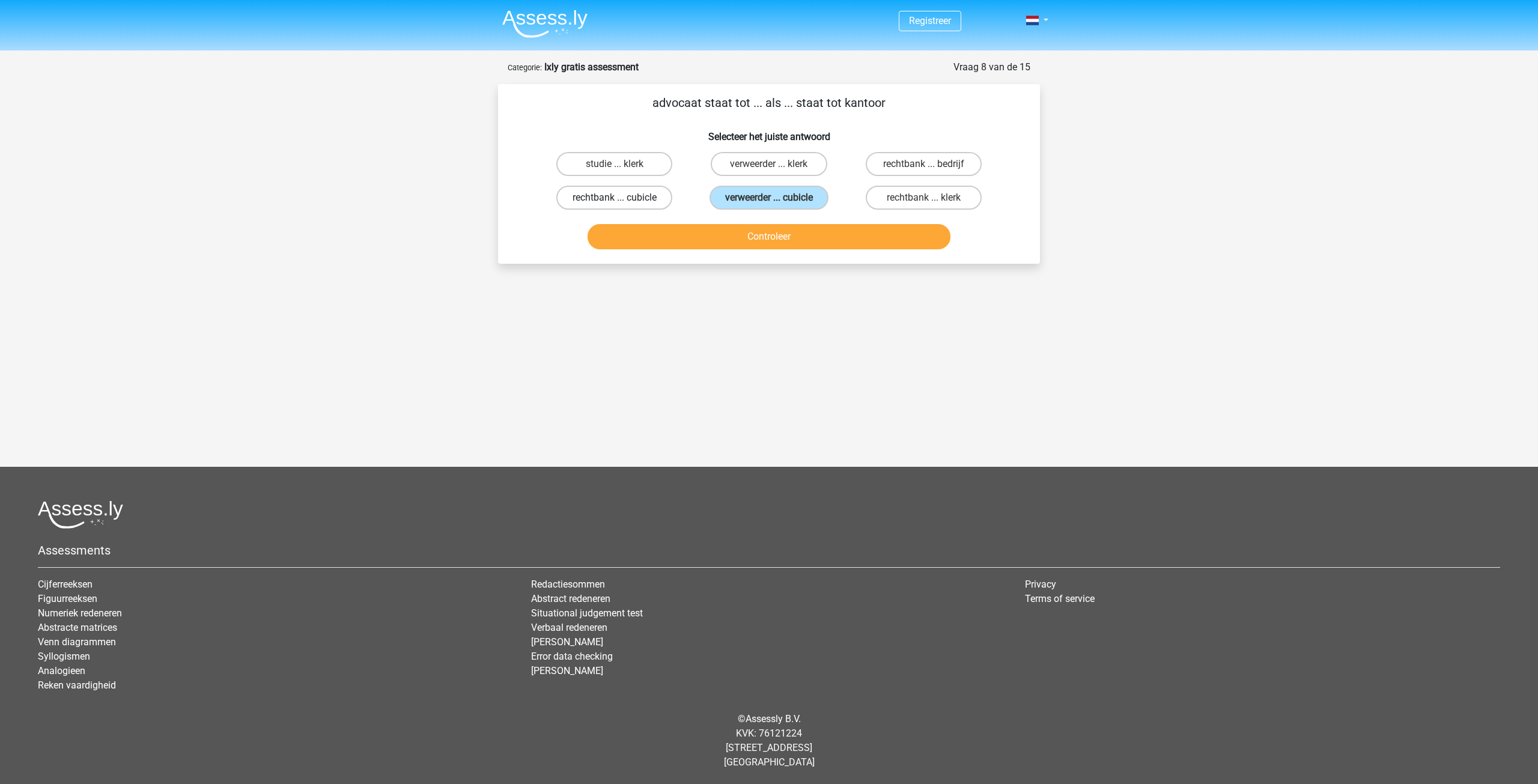
radio input "true"
click at [673, 234] on button "Controleer" at bounding box center [769, 236] width 363 height 25
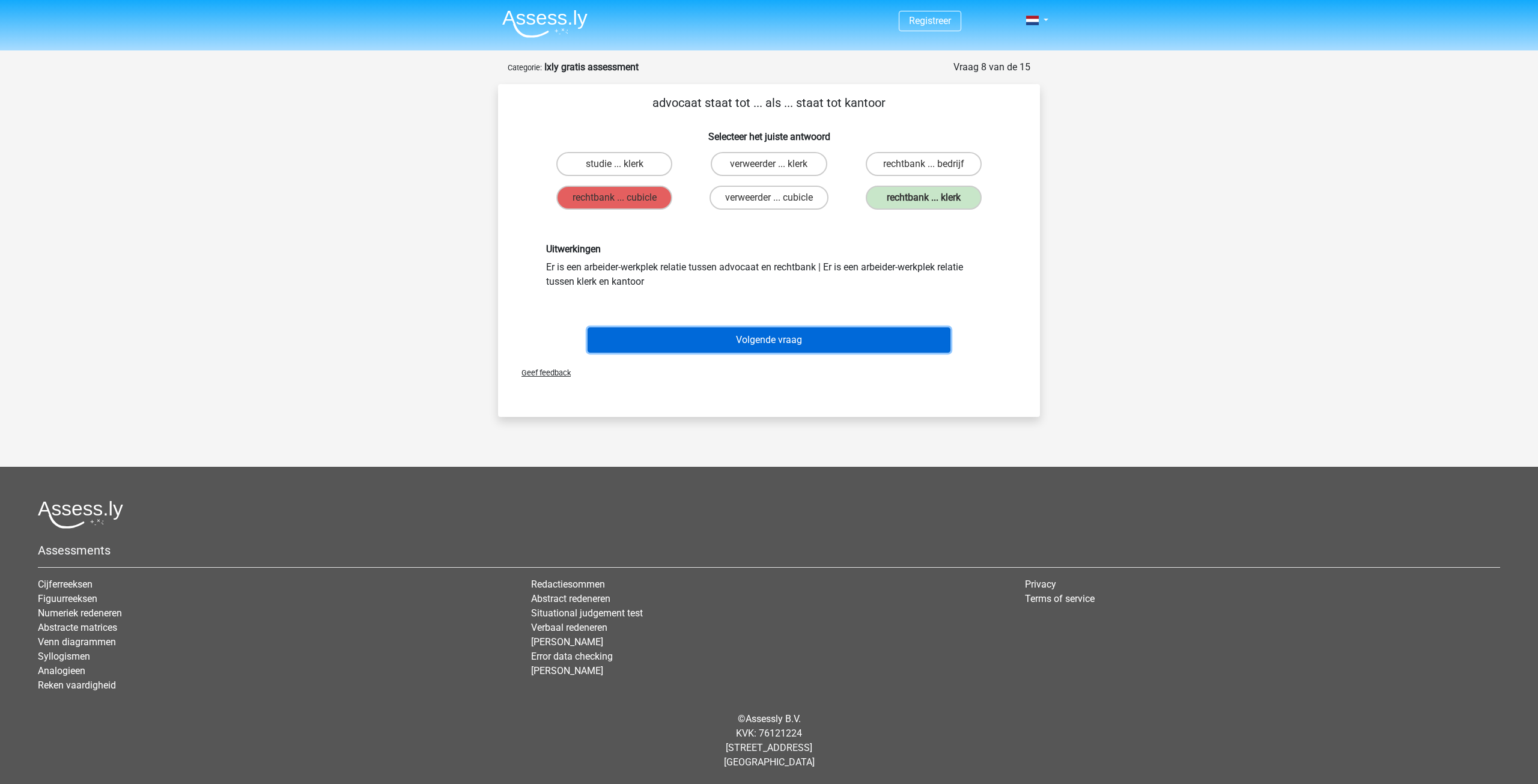
click at [806, 334] on button "Volgende vraag" at bounding box center [769, 339] width 363 height 25
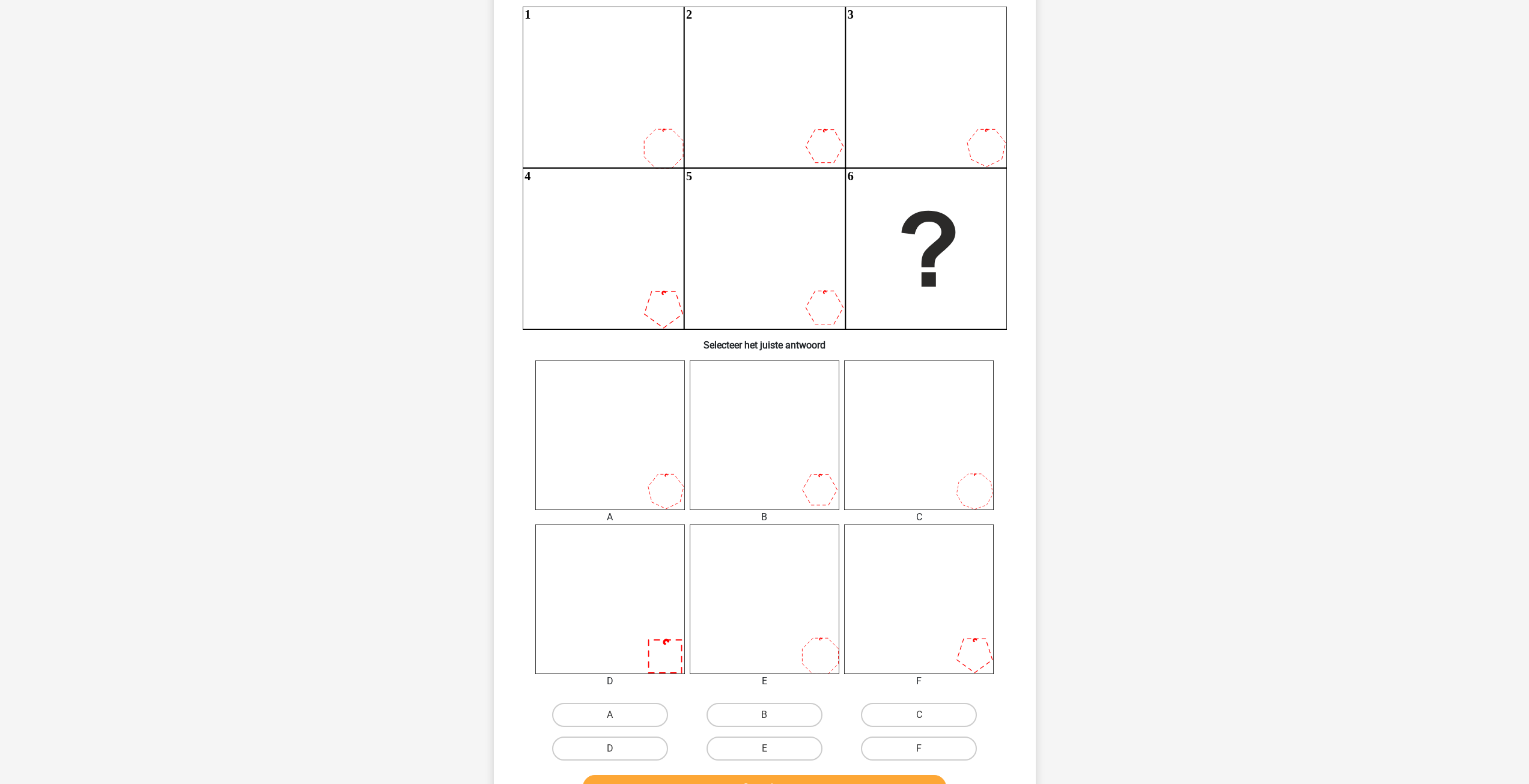
scroll to position [120, 0]
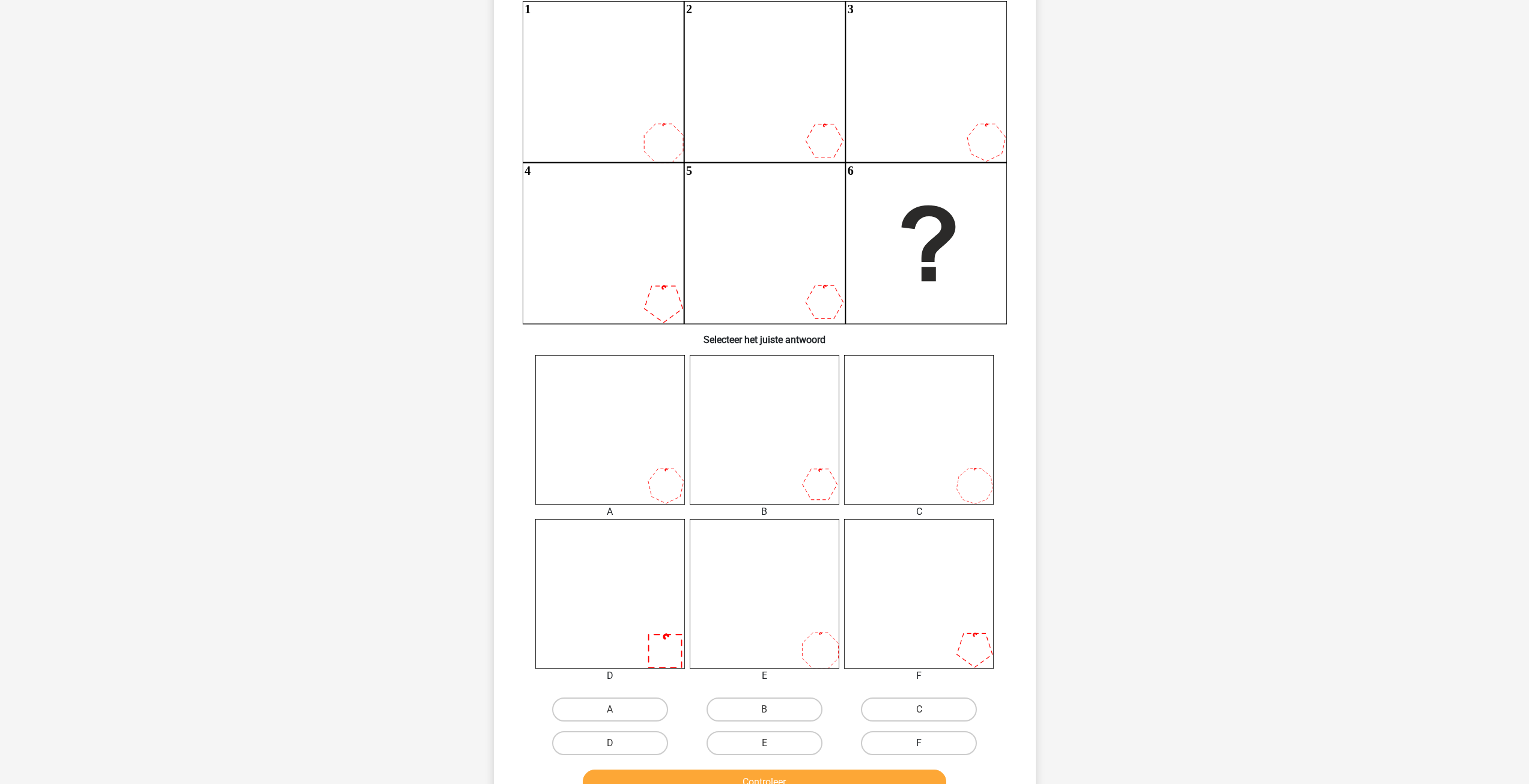
click at [924, 732] on label "F" at bounding box center [919, 742] width 116 height 24
click at [924, 743] on input "F" at bounding box center [923, 747] width 8 height 8
radio input "true"
click at [906, 779] on button "Controleer" at bounding box center [764, 782] width 363 height 25
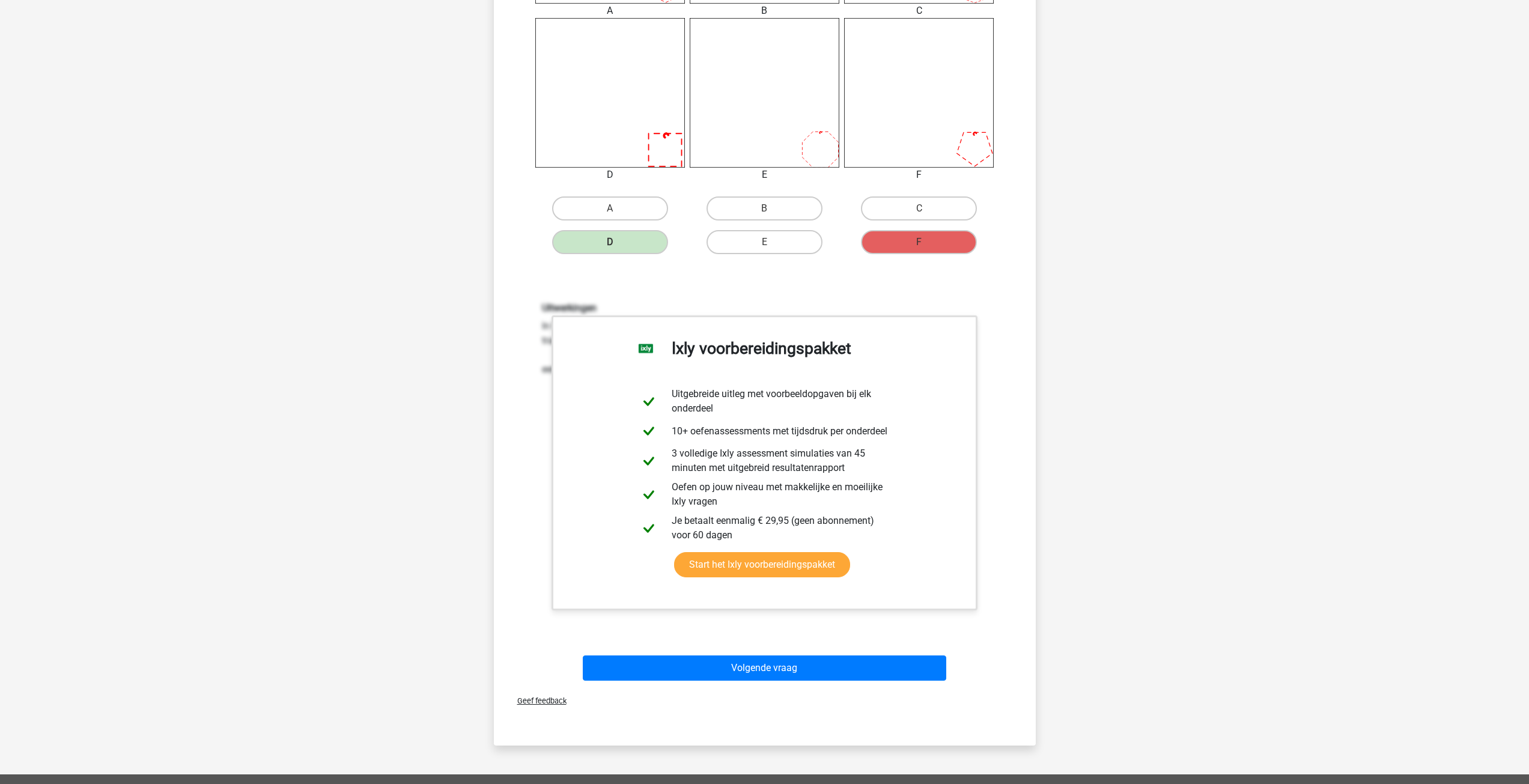
scroll to position [661, 0]
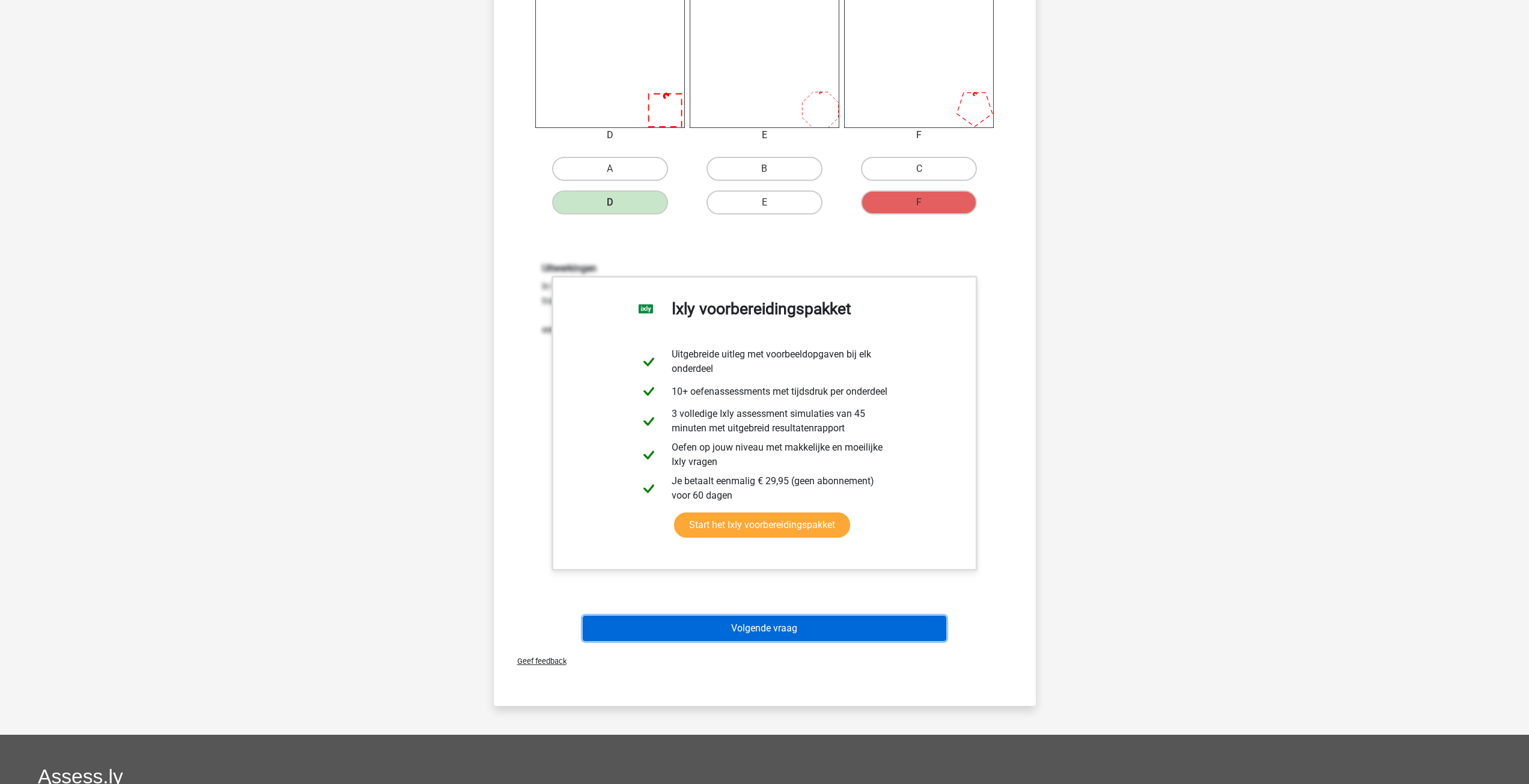
click at [751, 621] on button "Volgende vraag" at bounding box center [764, 628] width 363 height 25
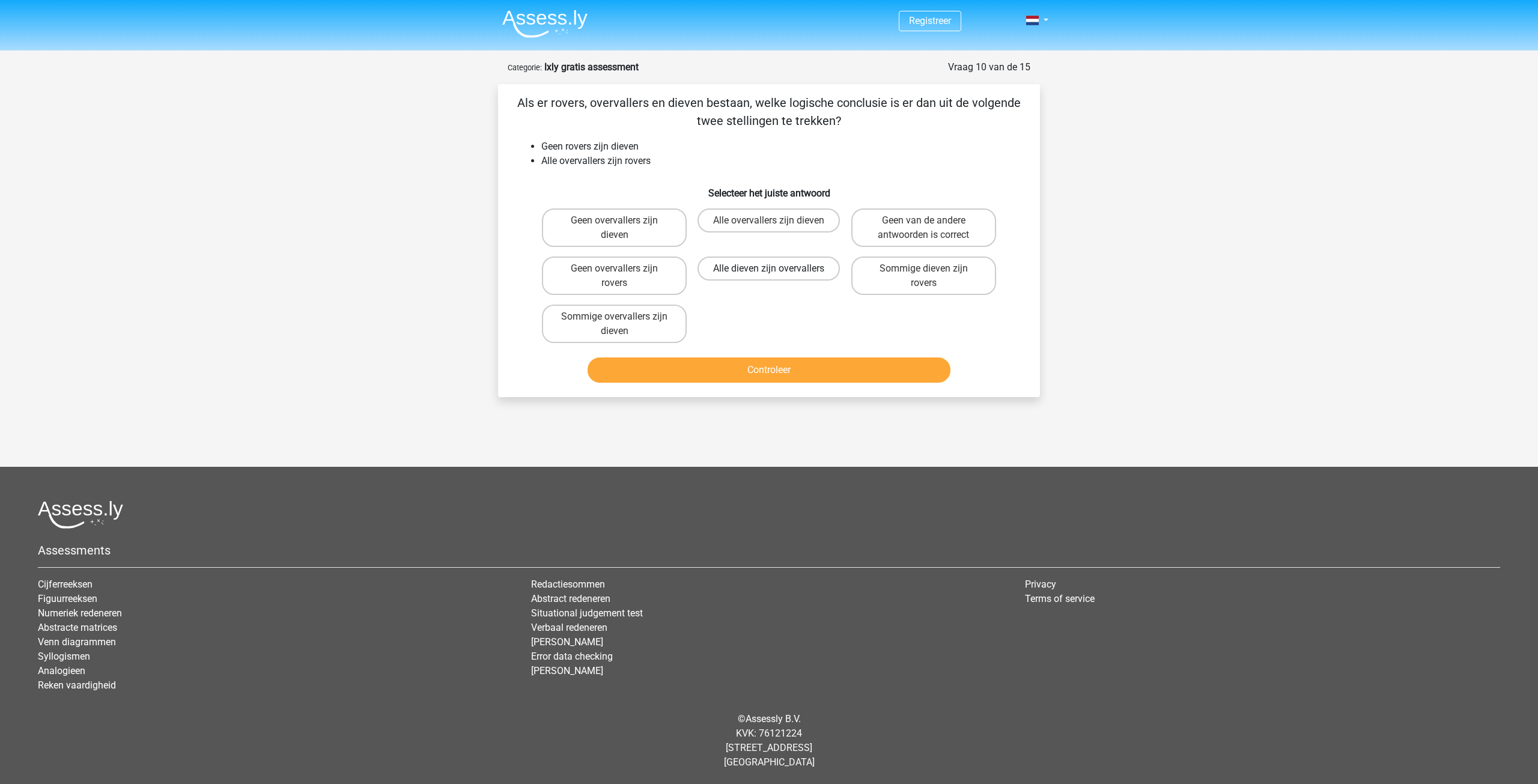
click at [816, 271] on label "Alle dieven zijn overvallers" at bounding box center [768, 268] width 142 height 24
click at [777, 271] on input "Alle dieven zijn overvallers" at bounding box center [773, 272] width 8 height 8
radio input "true"
click at [792, 371] on button "Controleer" at bounding box center [769, 370] width 363 height 25
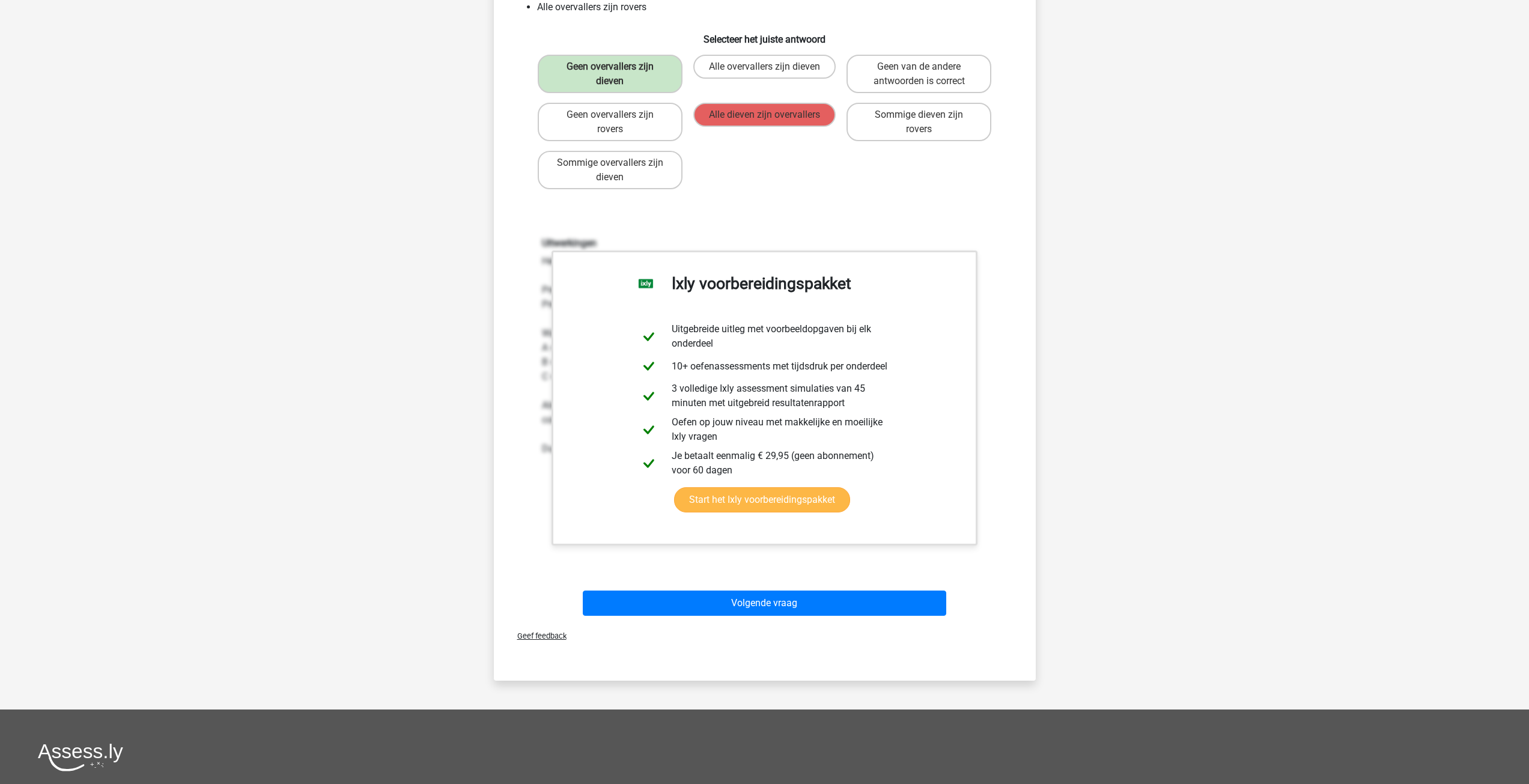
scroll to position [240, 0]
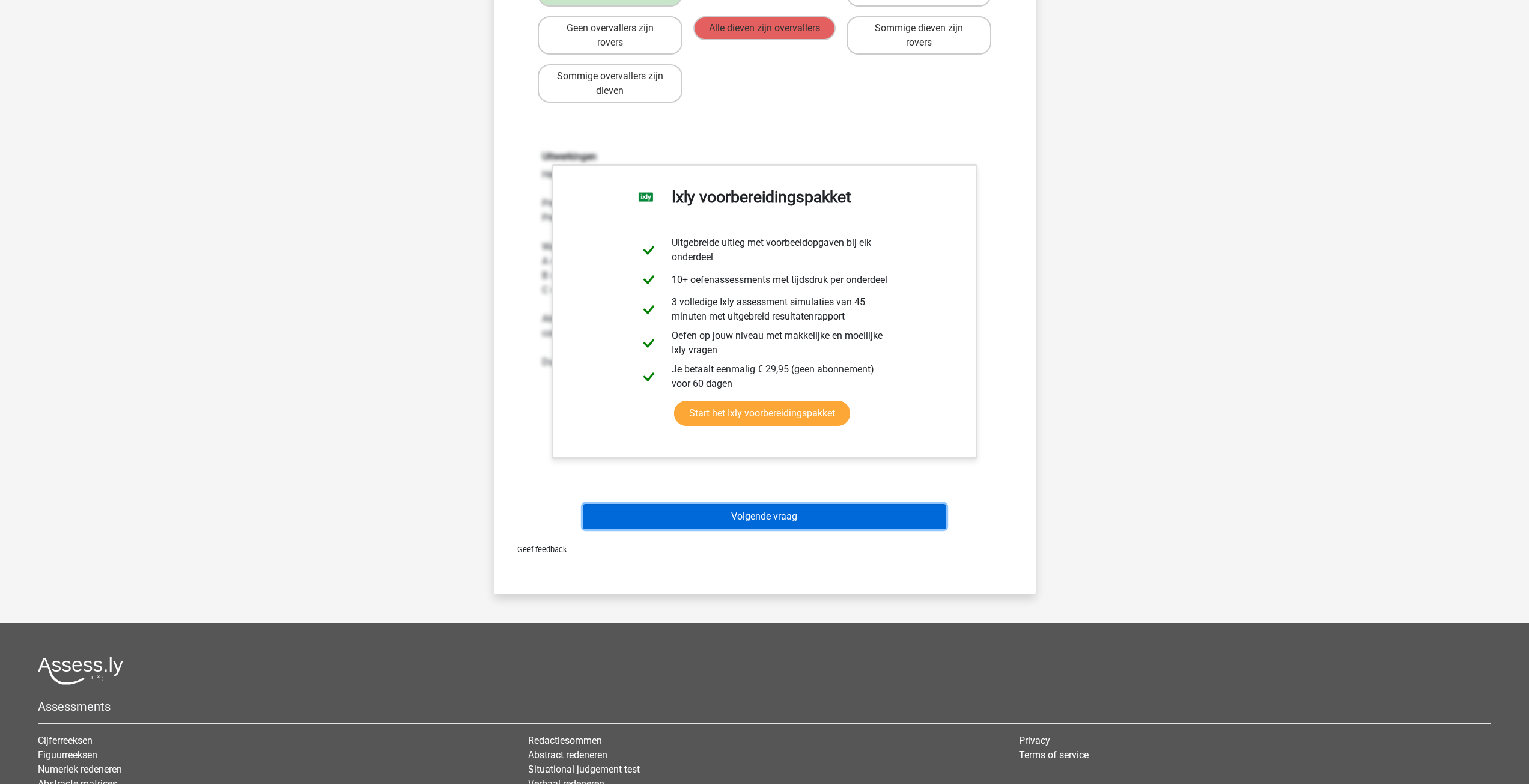
click at [738, 508] on button "Volgende vraag" at bounding box center [764, 516] width 363 height 25
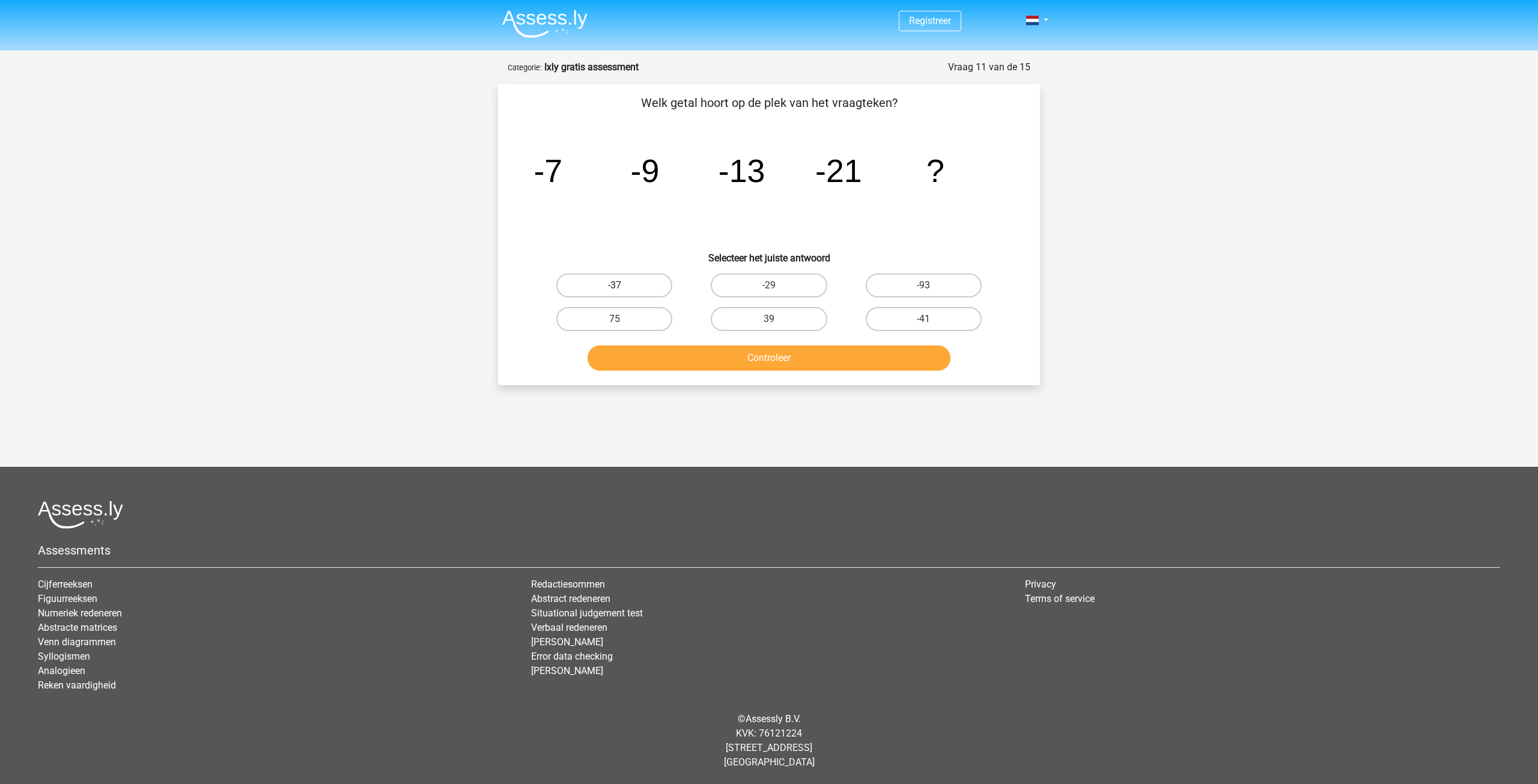
drag, startPoint x: 651, startPoint y: 284, endPoint x: 661, endPoint y: 323, distance: 40.3
click at [651, 283] on label "-37" at bounding box center [614, 285] width 116 height 24
click at [622, 286] on input "-37" at bounding box center [618, 289] width 8 height 8
radio input "true"
click at [685, 357] on button "Controleer" at bounding box center [769, 357] width 363 height 25
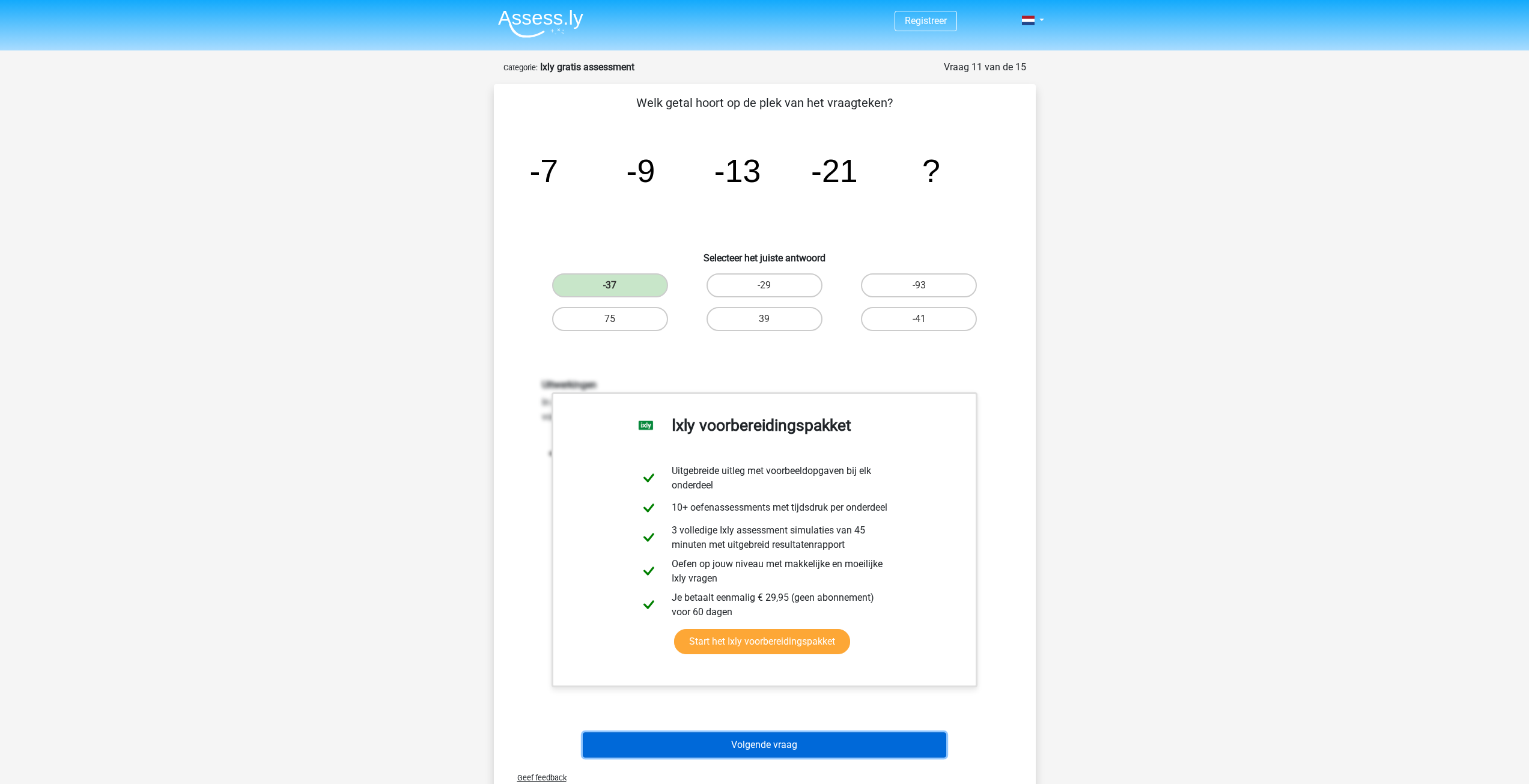
click at [810, 744] on button "Volgende vraag" at bounding box center [764, 744] width 363 height 25
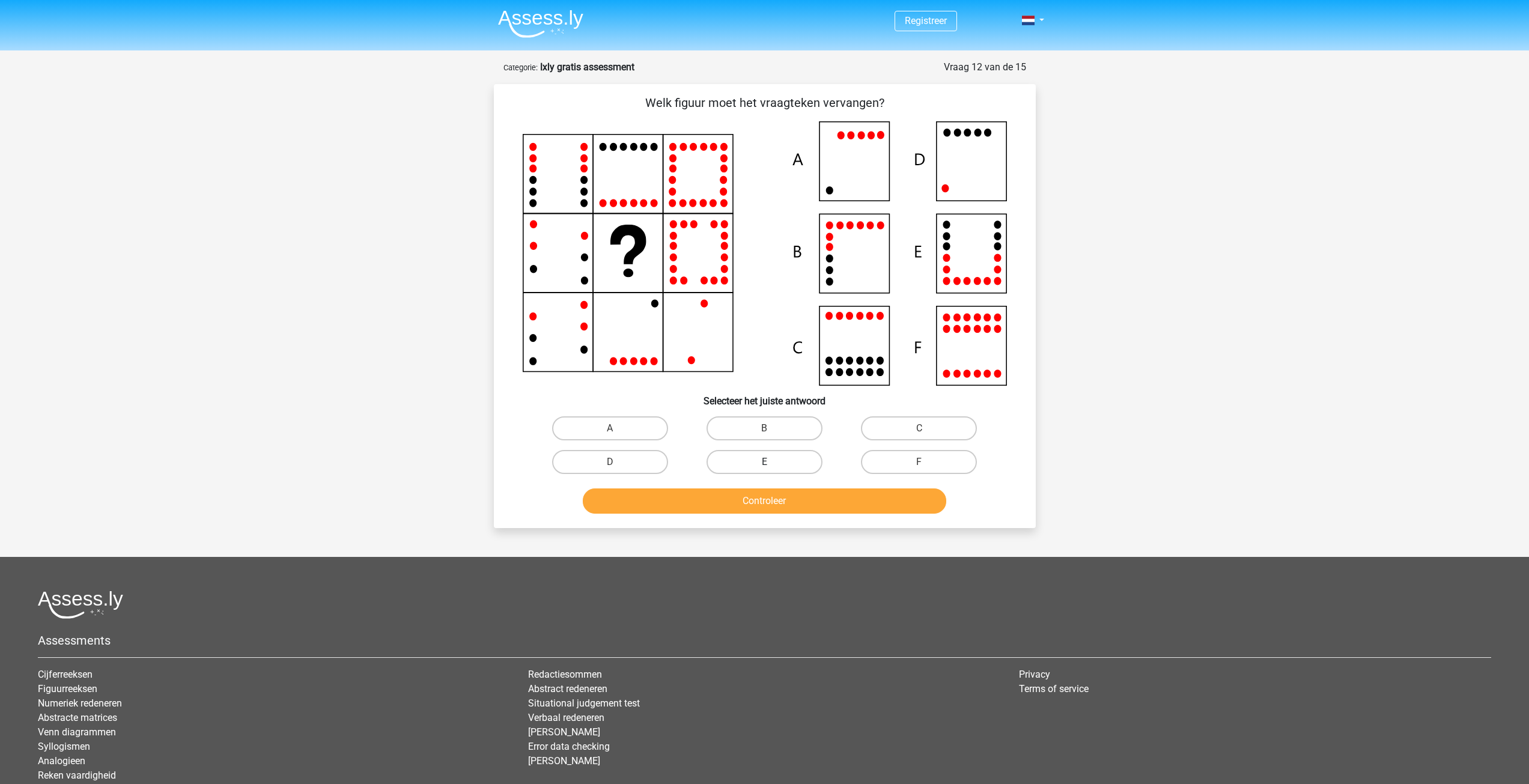
click at [771, 460] on label "E" at bounding box center [764, 461] width 116 height 24
click at [771, 462] on input "E" at bounding box center [768, 465] width 8 height 8
radio input "true"
click at [753, 497] on button "Controleer" at bounding box center [764, 501] width 363 height 25
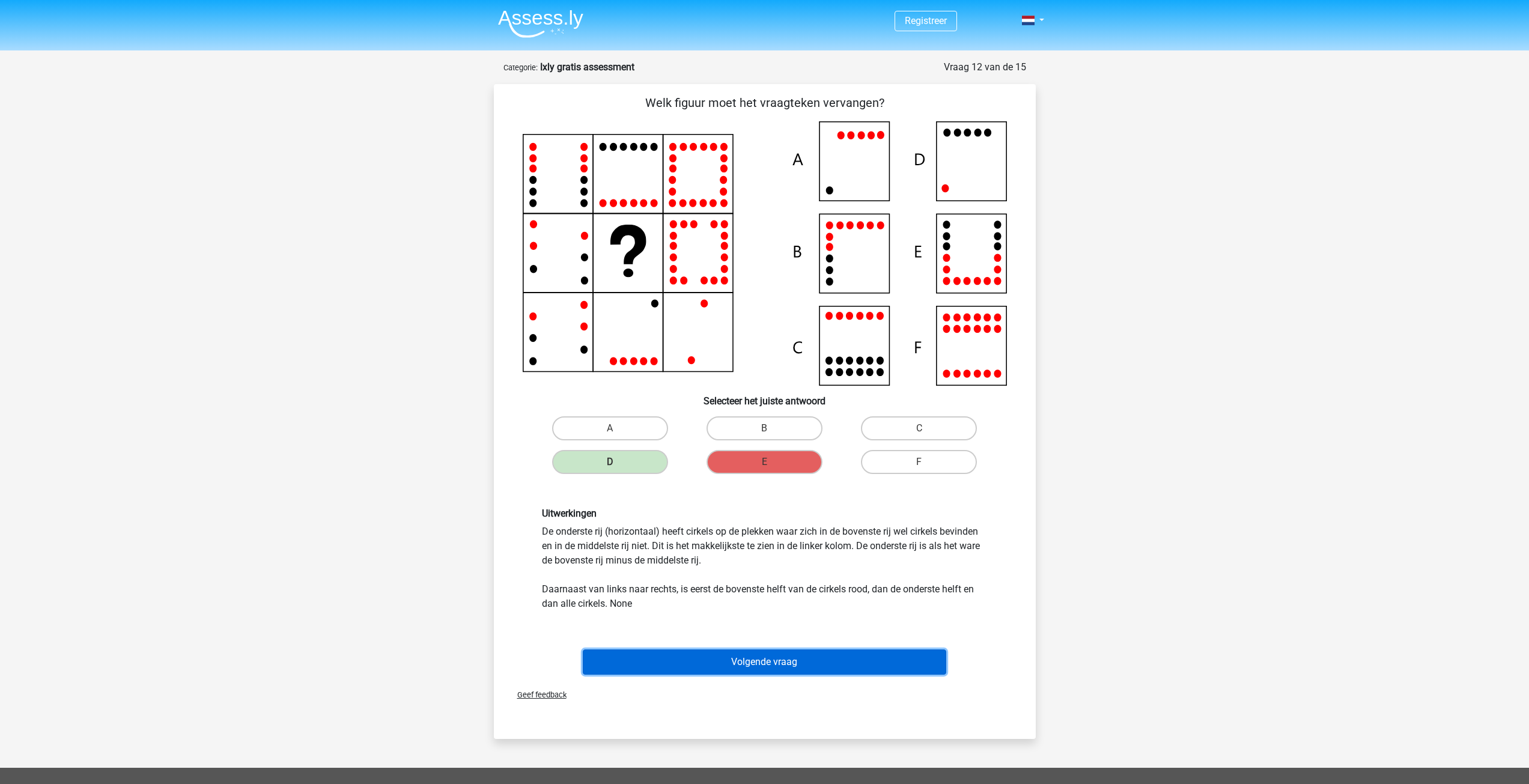
click at [749, 664] on button "Volgende vraag" at bounding box center [764, 662] width 363 height 25
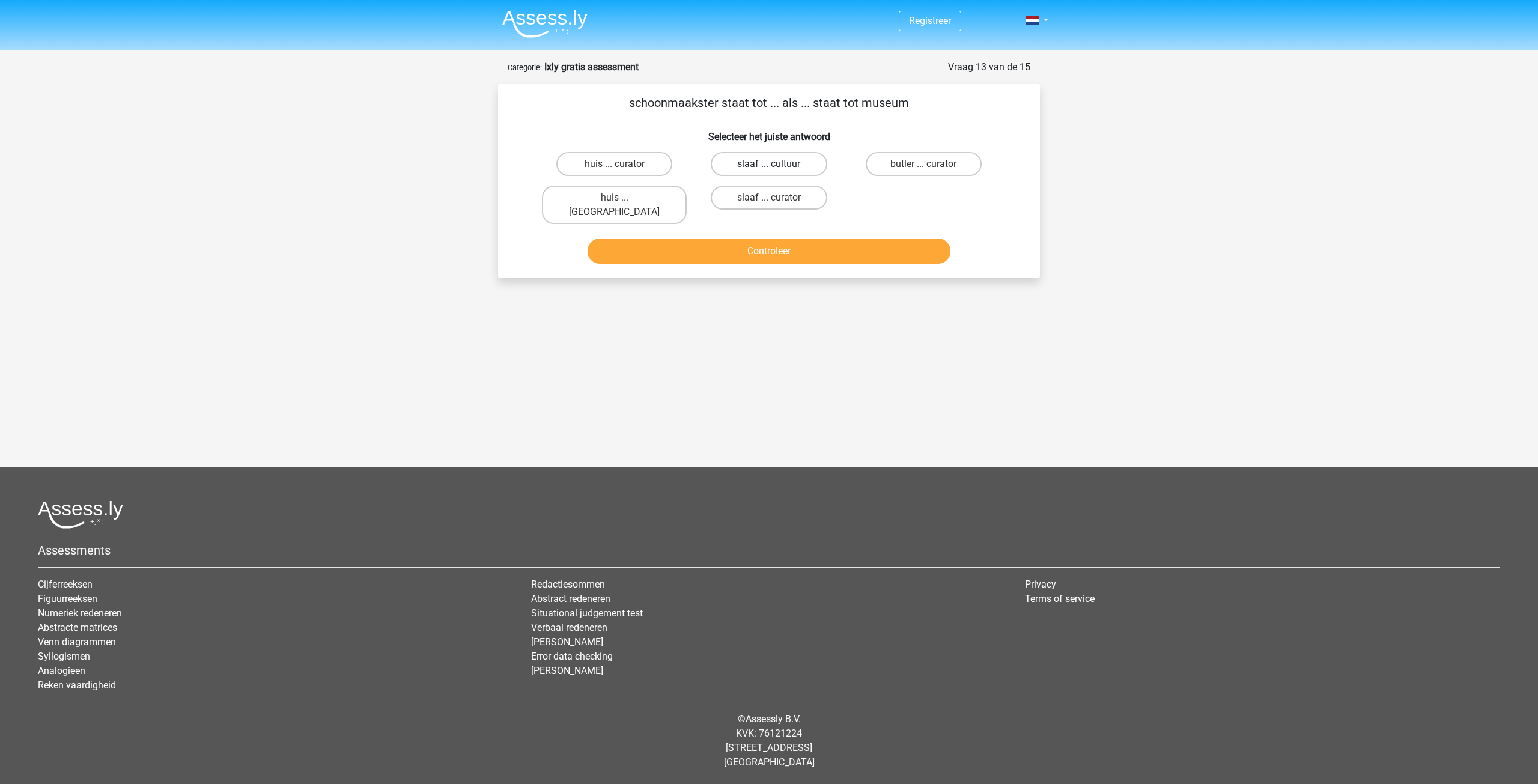
click at [800, 162] on label "slaaf ... cultuur" at bounding box center [768, 163] width 116 height 24
click at [777, 164] on input "slaaf ... cultuur" at bounding box center [773, 168] width 8 height 8
radio input "true"
click at [797, 239] on button "Controleer" at bounding box center [769, 251] width 363 height 25
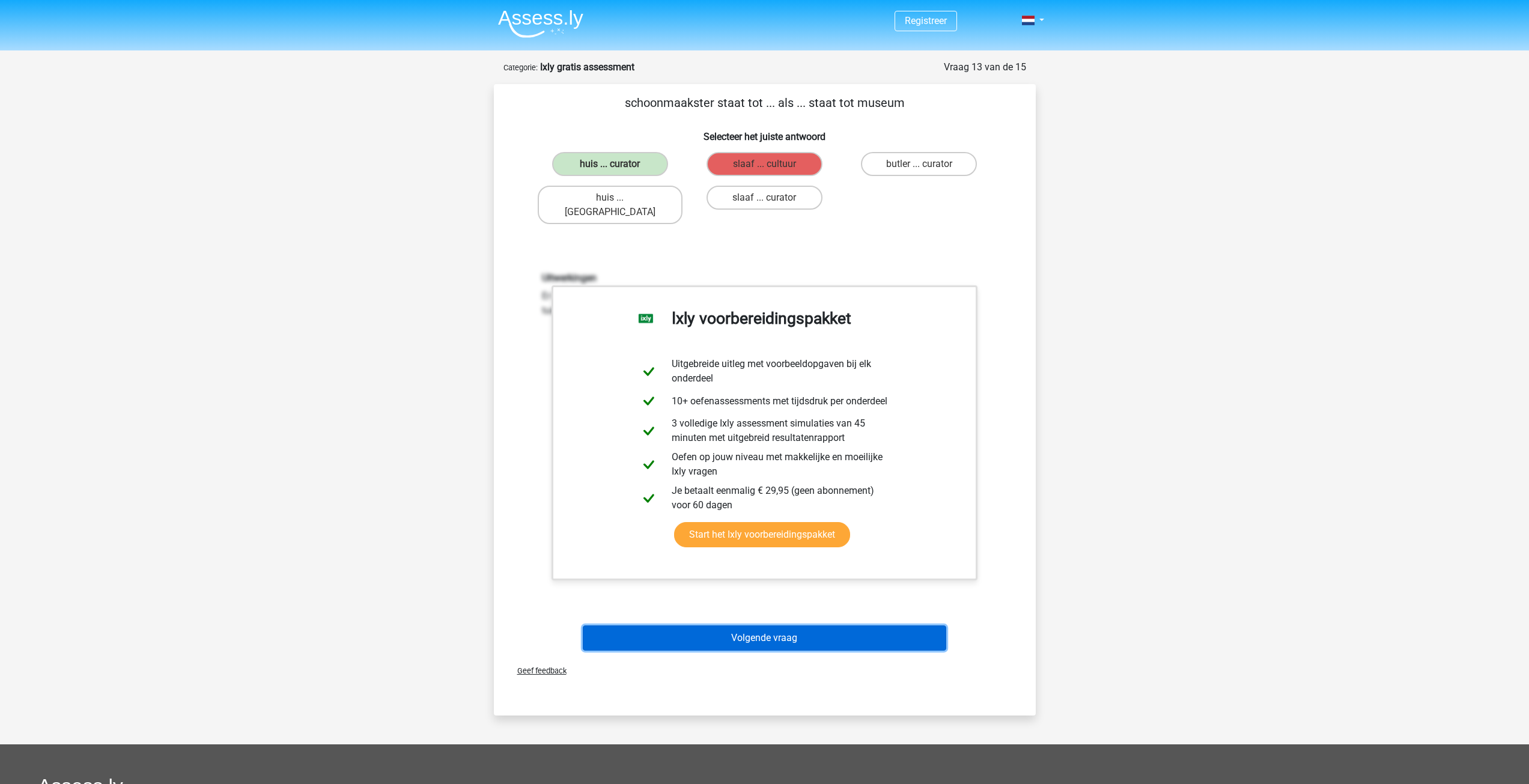
click at [707, 625] on button "Volgende vraag" at bounding box center [764, 637] width 363 height 25
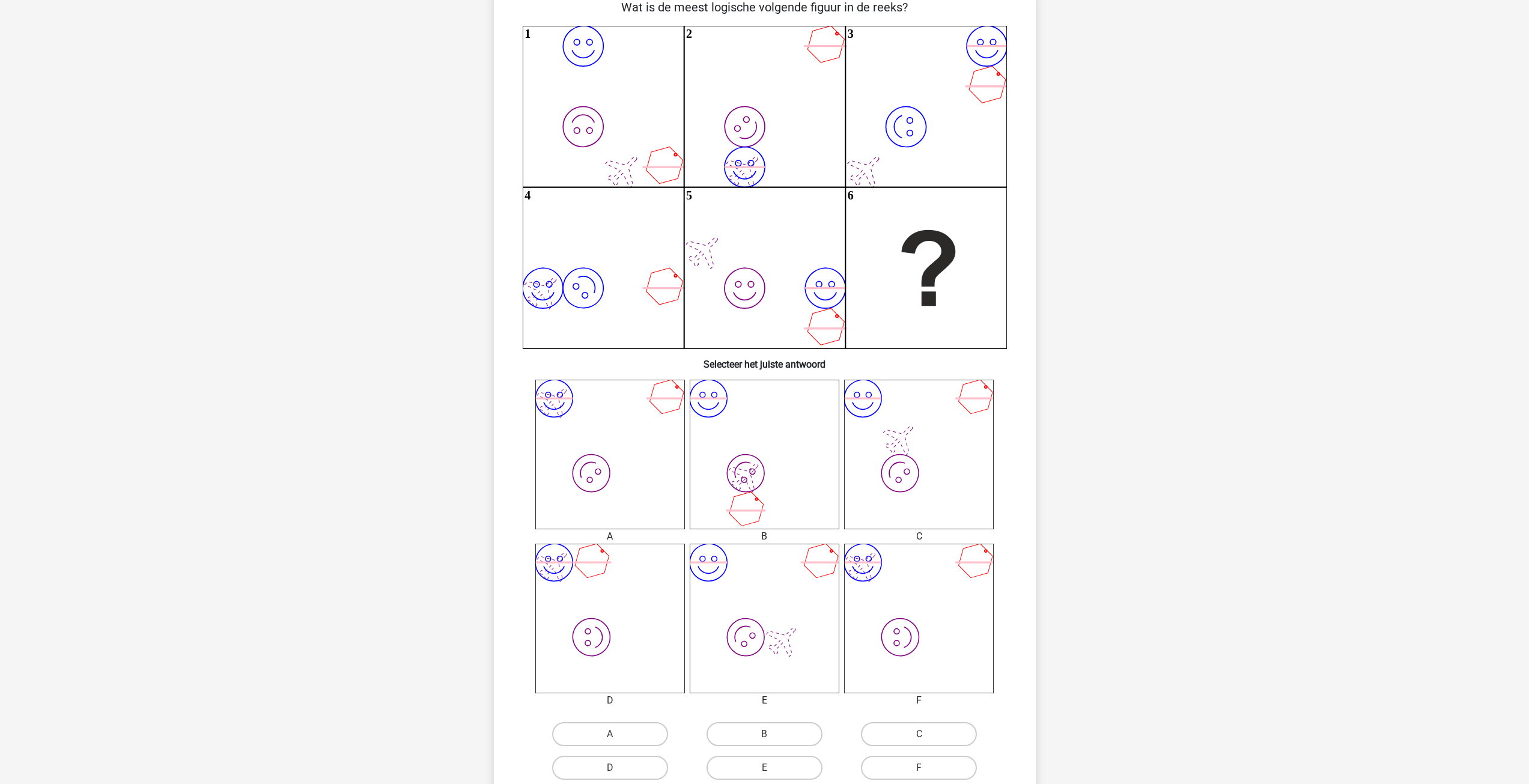
scroll to position [120, 0]
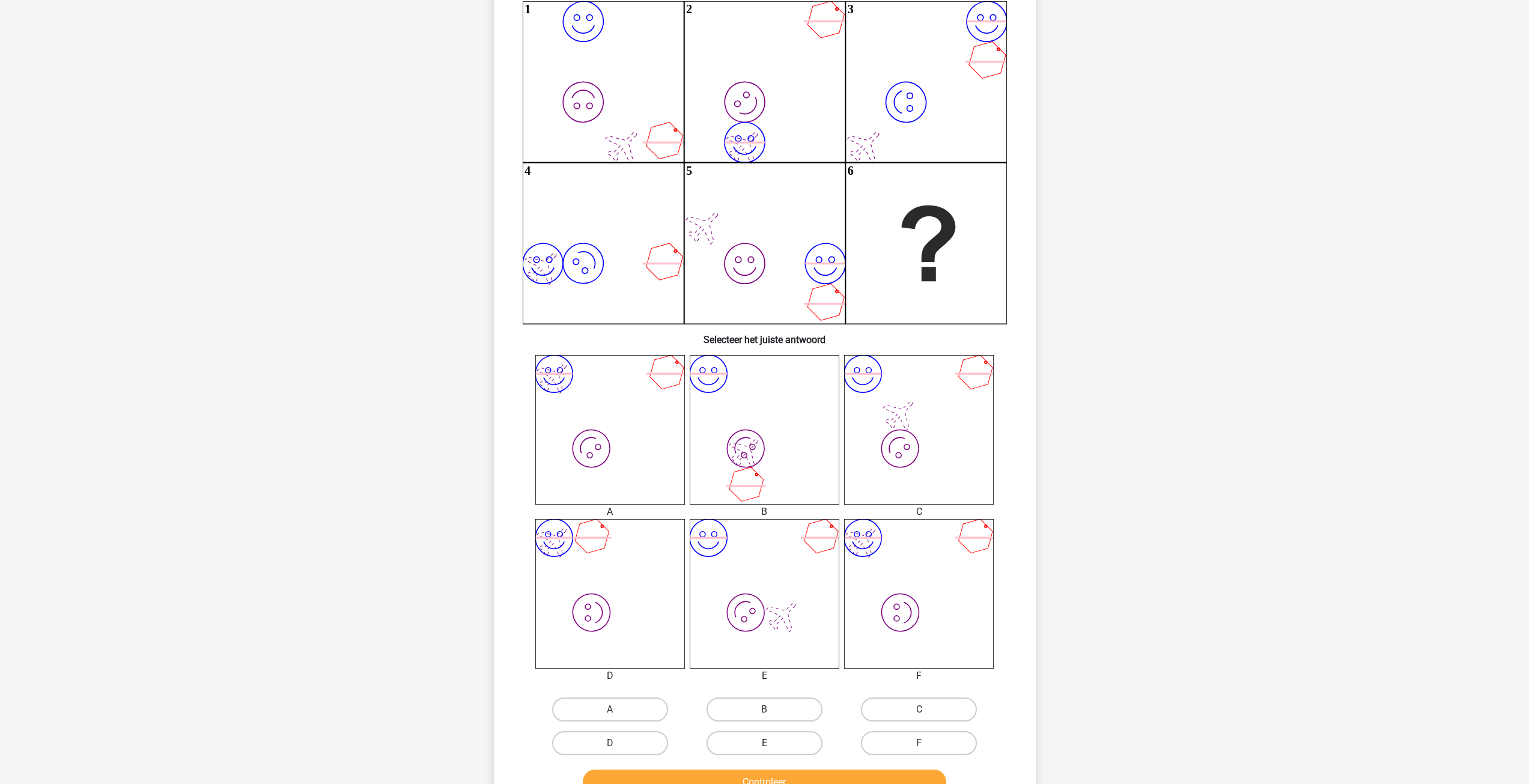
click at [762, 744] on label "E" at bounding box center [764, 742] width 116 height 24
click at [764, 744] on input "E" at bounding box center [768, 747] width 8 height 8
radio input "true"
click at [775, 778] on button "Controleer" at bounding box center [764, 782] width 363 height 25
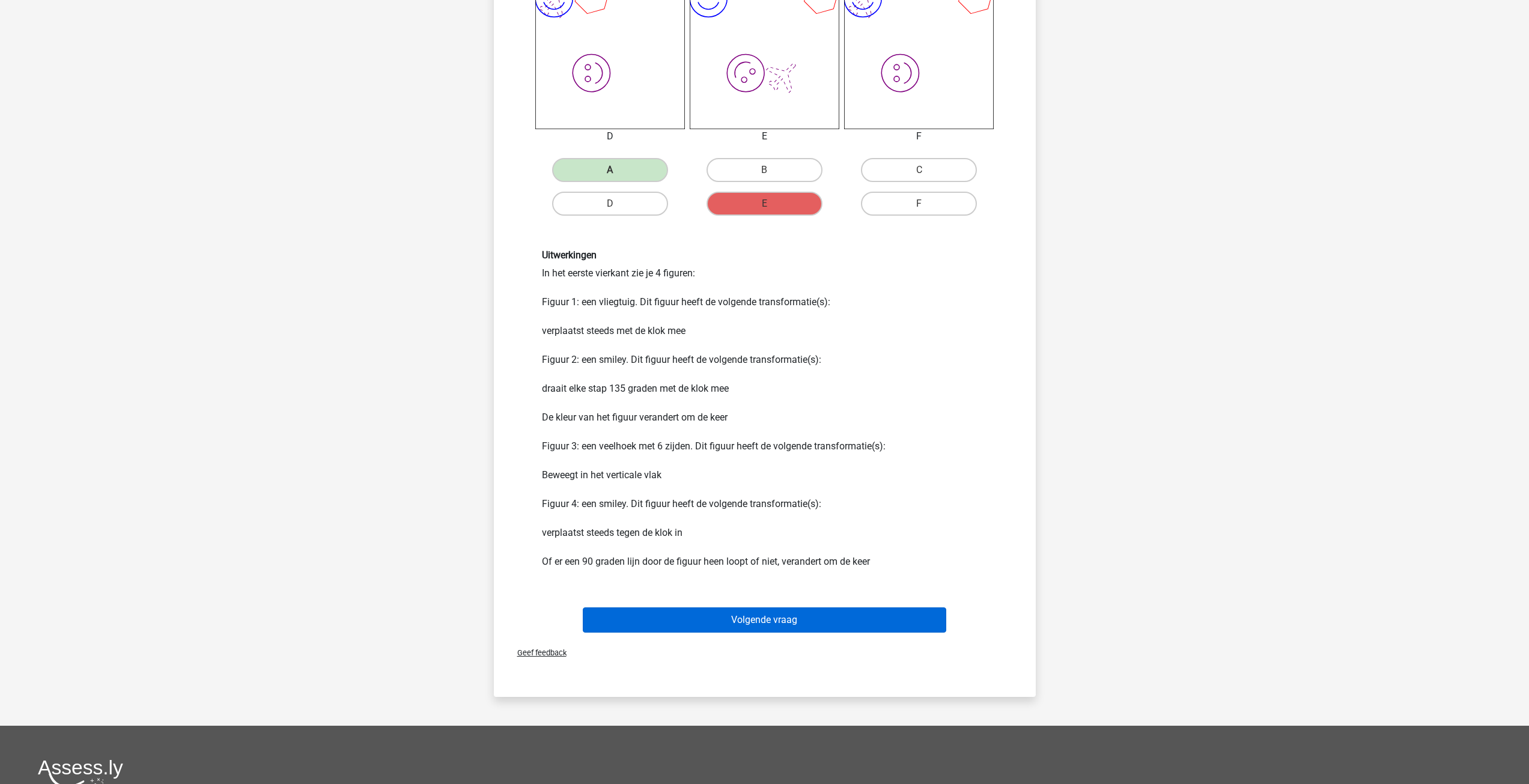
scroll to position [661, 0]
click at [704, 612] on button "Volgende vraag" at bounding box center [764, 619] width 363 height 25
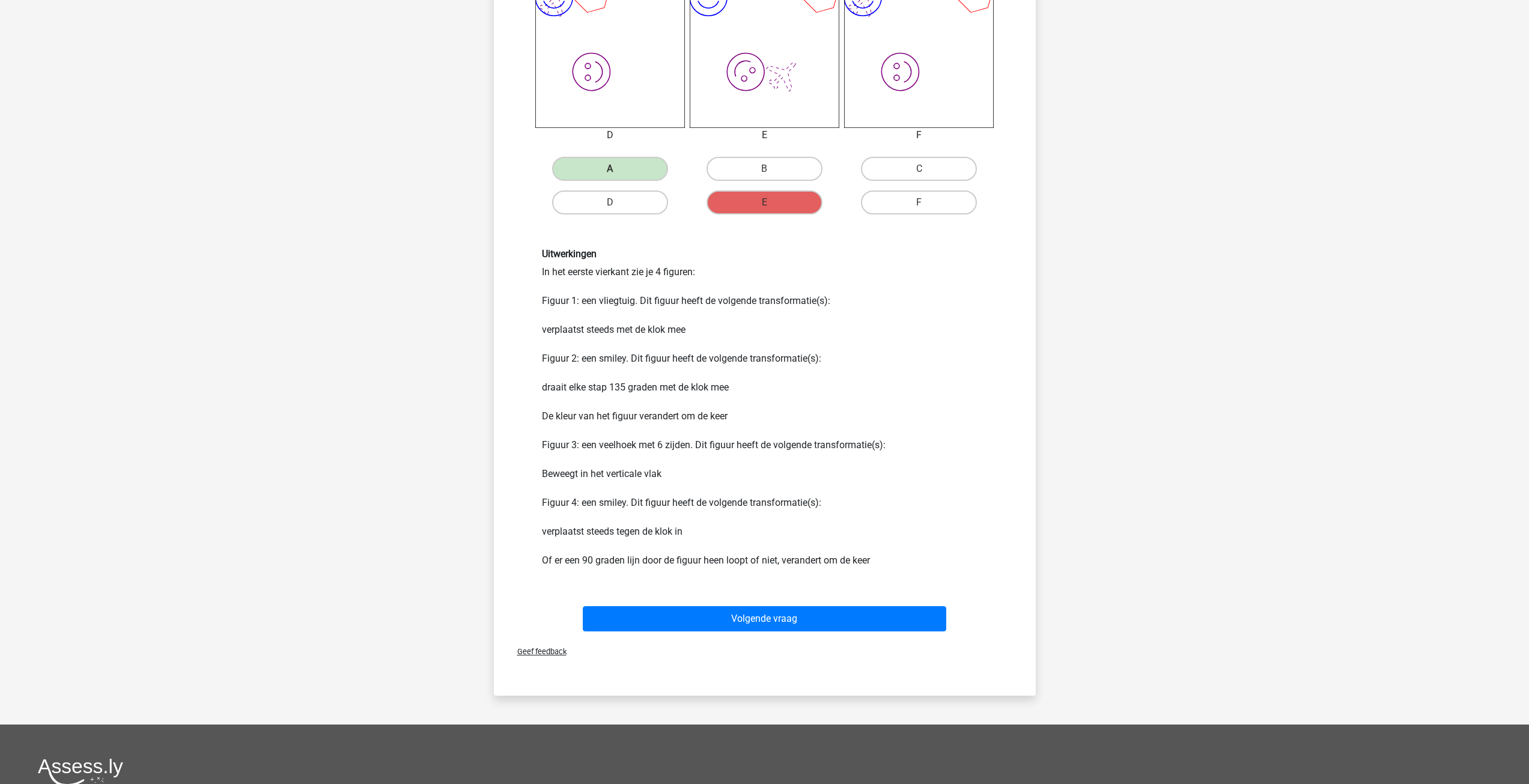
scroll to position [0, 0]
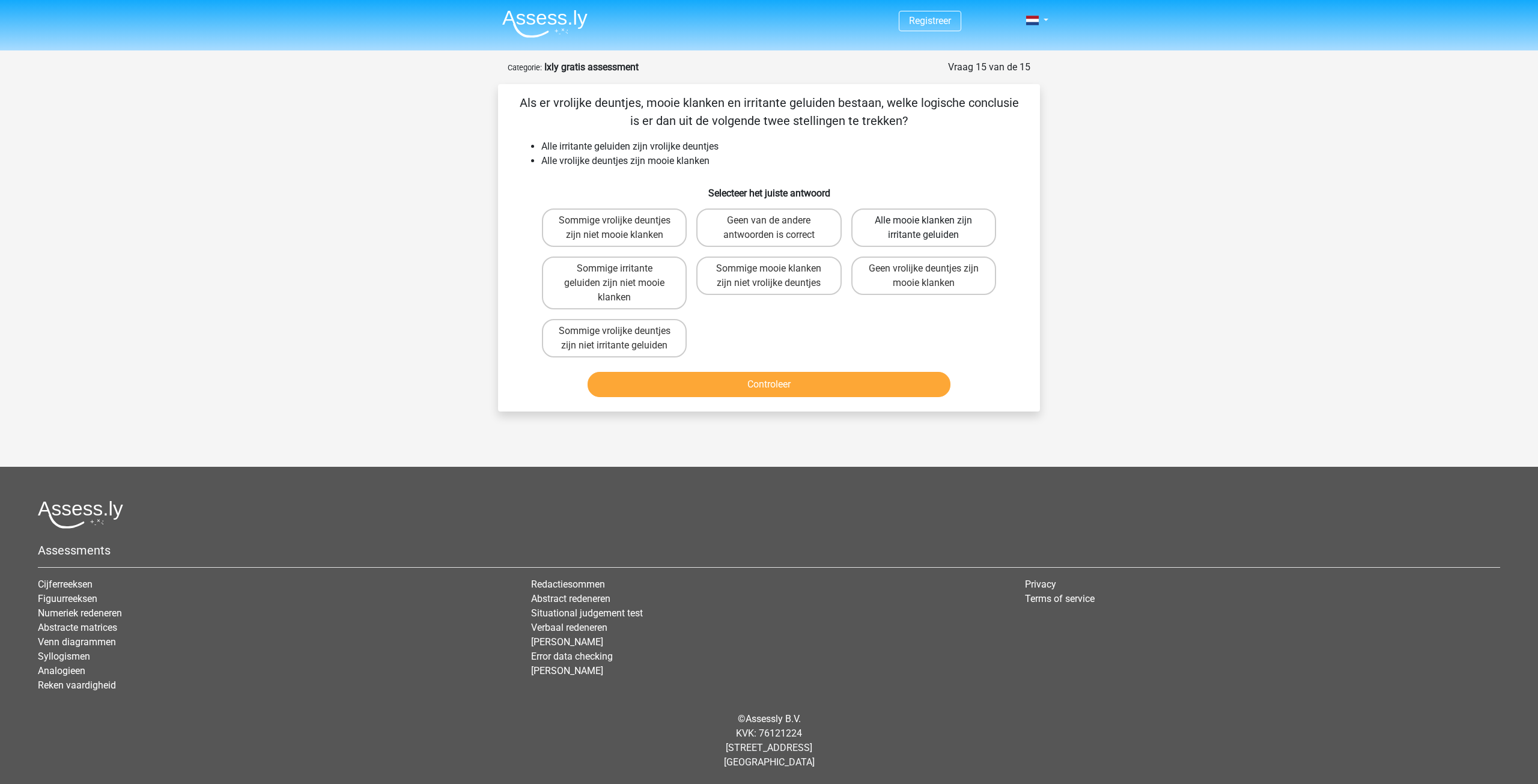
click at [867, 226] on label "Alle mooie klanken zijn irritante geluiden" at bounding box center [923, 227] width 145 height 38
click at [923, 226] on input "Alle mooie klanken zijn irritante geluiden" at bounding box center [927, 224] width 8 height 8
radio input "true"
click at [843, 384] on button "Controleer" at bounding box center [769, 384] width 363 height 25
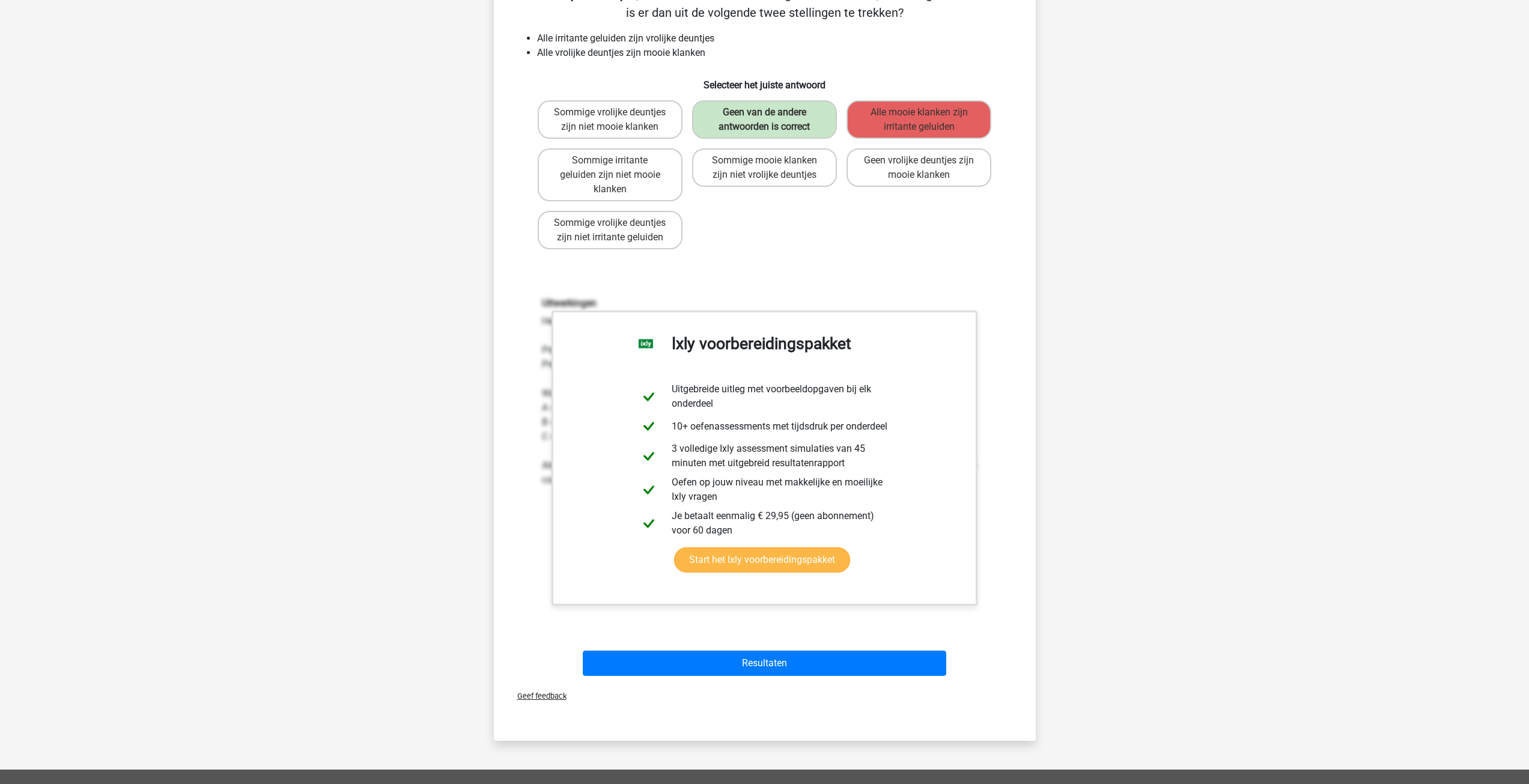
scroll to position [120, 0]
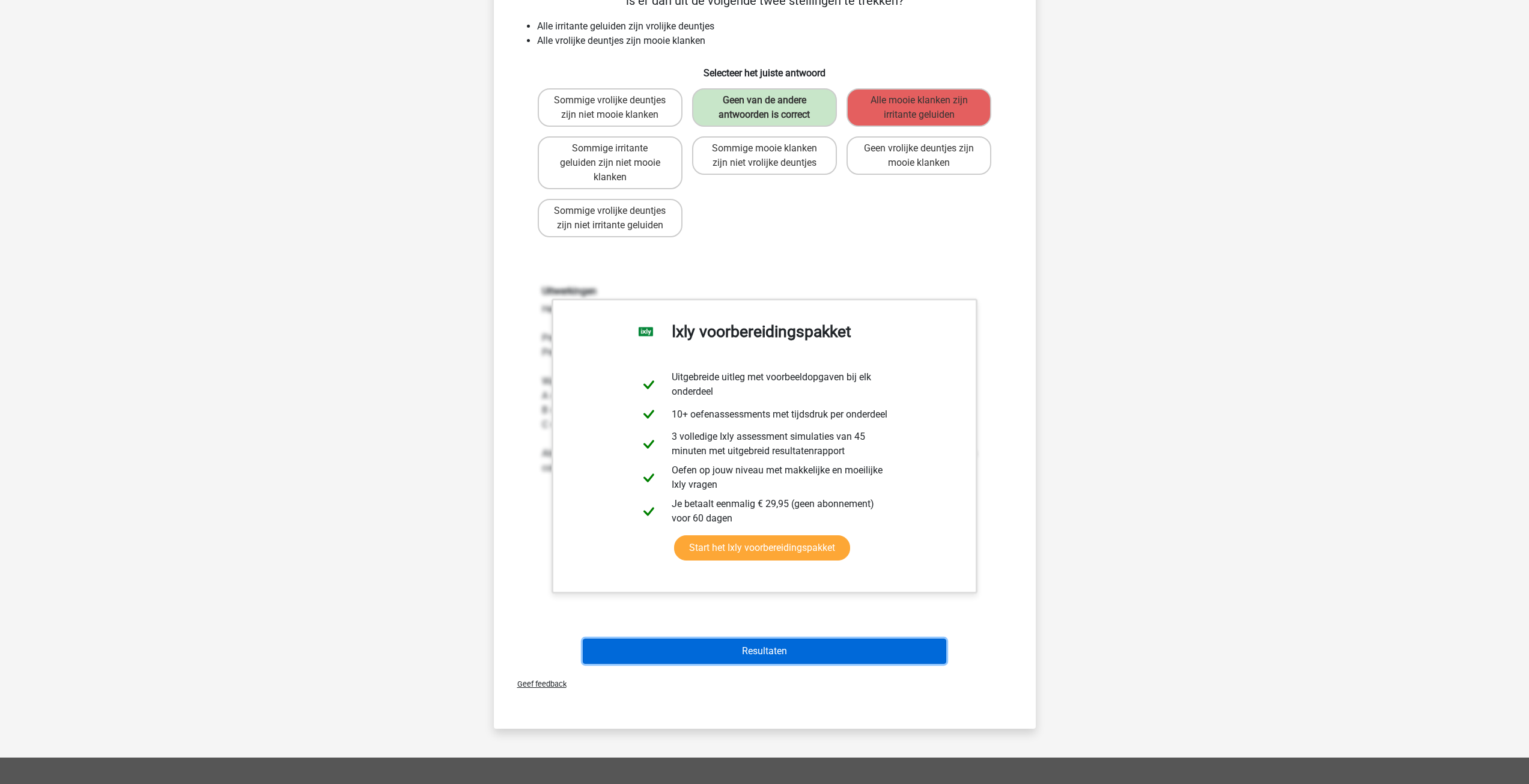
click at [745, 648] on button "Resultaten" at bounding box center [764, 651] width 363 height 25
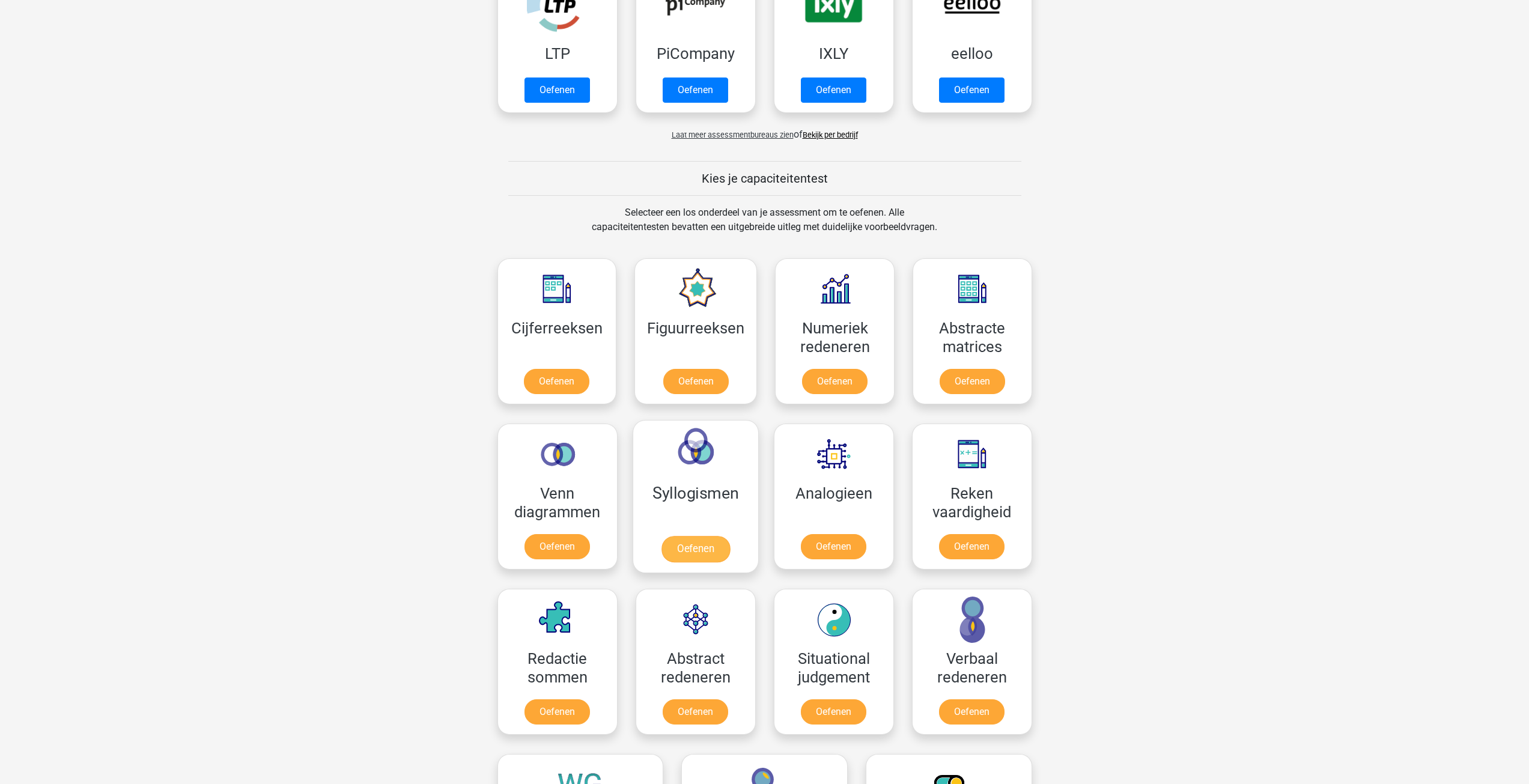
scroll to position [301, 0]
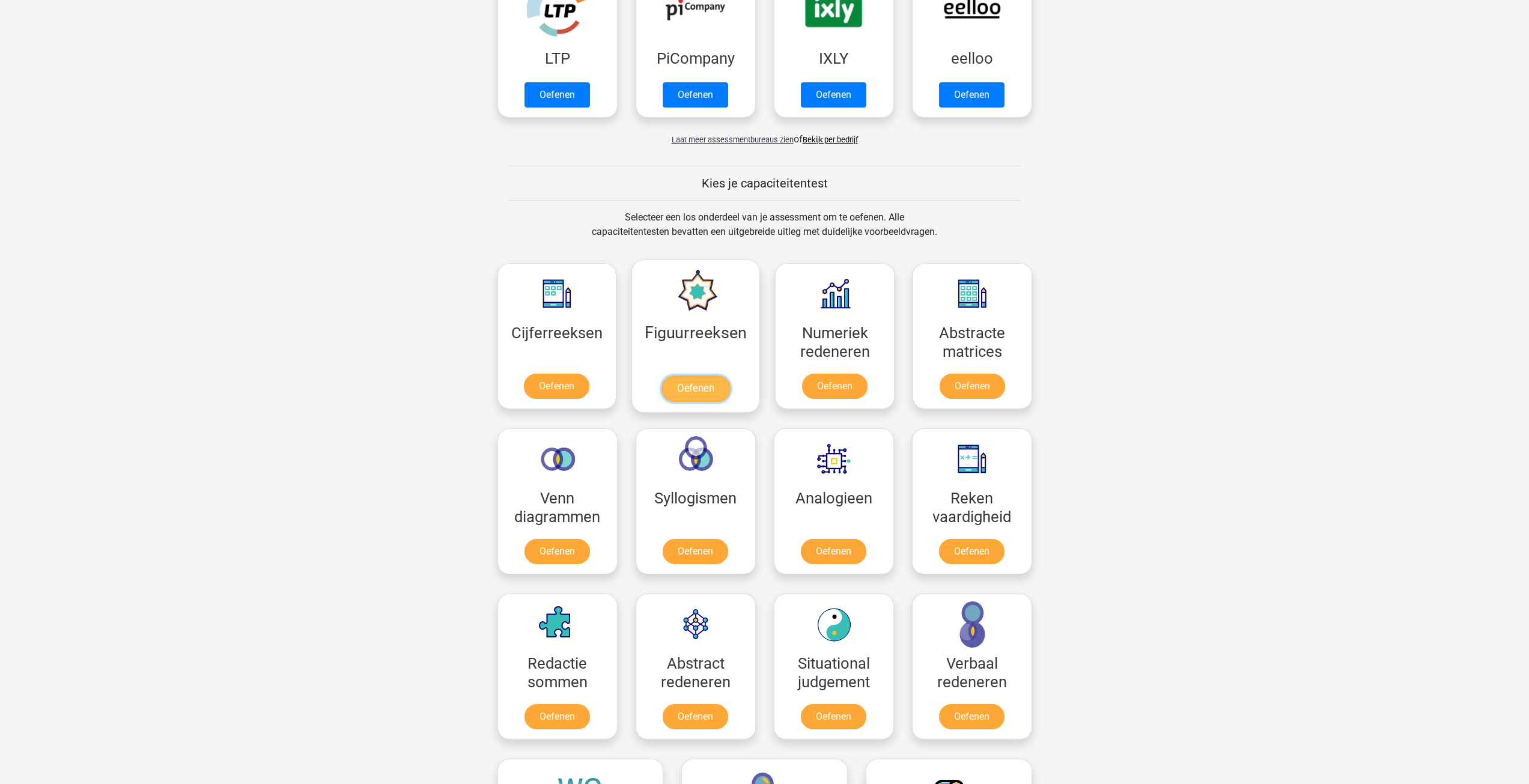
click at [679, 383] on link "Oefenen" at bounding box center [695, 388] width 68 height 27
